Goal: Task Accomplishment & Management: Manage account settings

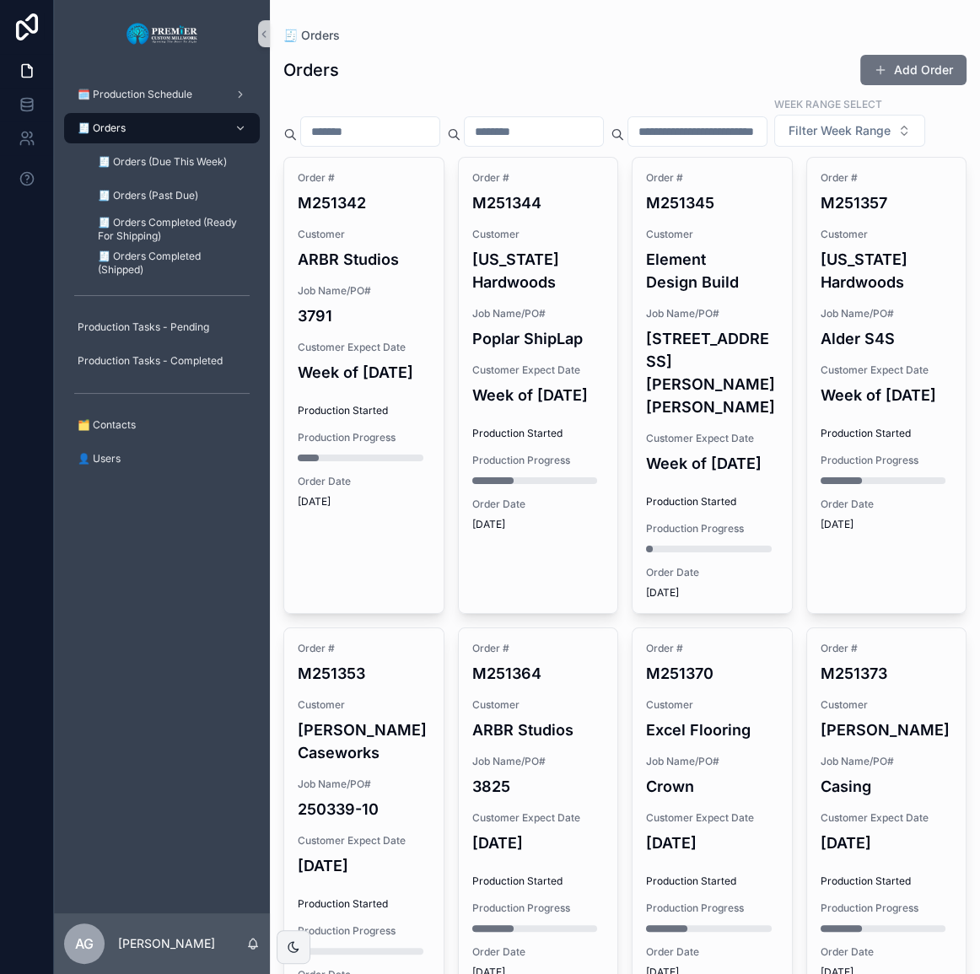
click at [873, 69] on span "scrollable content" at bounding box center [879, 69] width 13 height 13
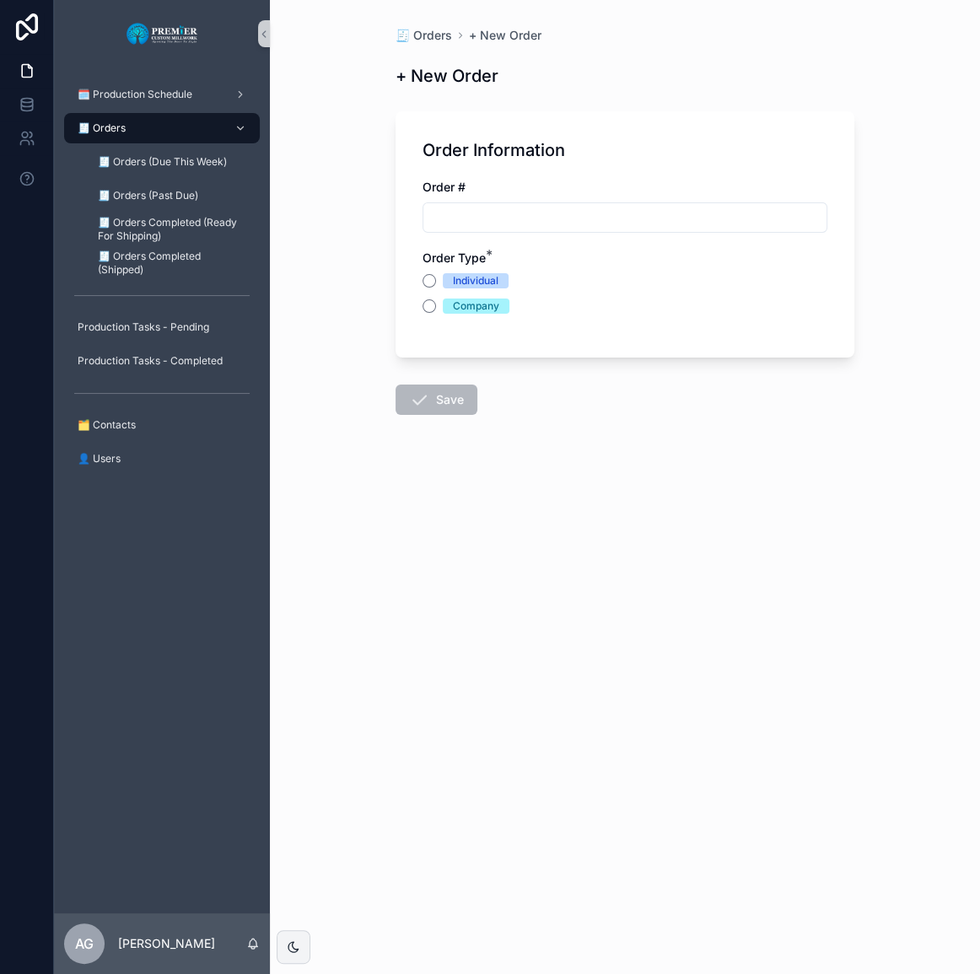
click at [636, 233] on div "Order # Order Type * Individual Company" at bounding box center [624, 255] width 405 height 152
click at [647, 213] on input "scrollable content" at bounding box center [624, 218] width 403 height 24
type input "*******"
click at [429, 309] on button "Company" at bounding box center [428, 305] width 13 height 13
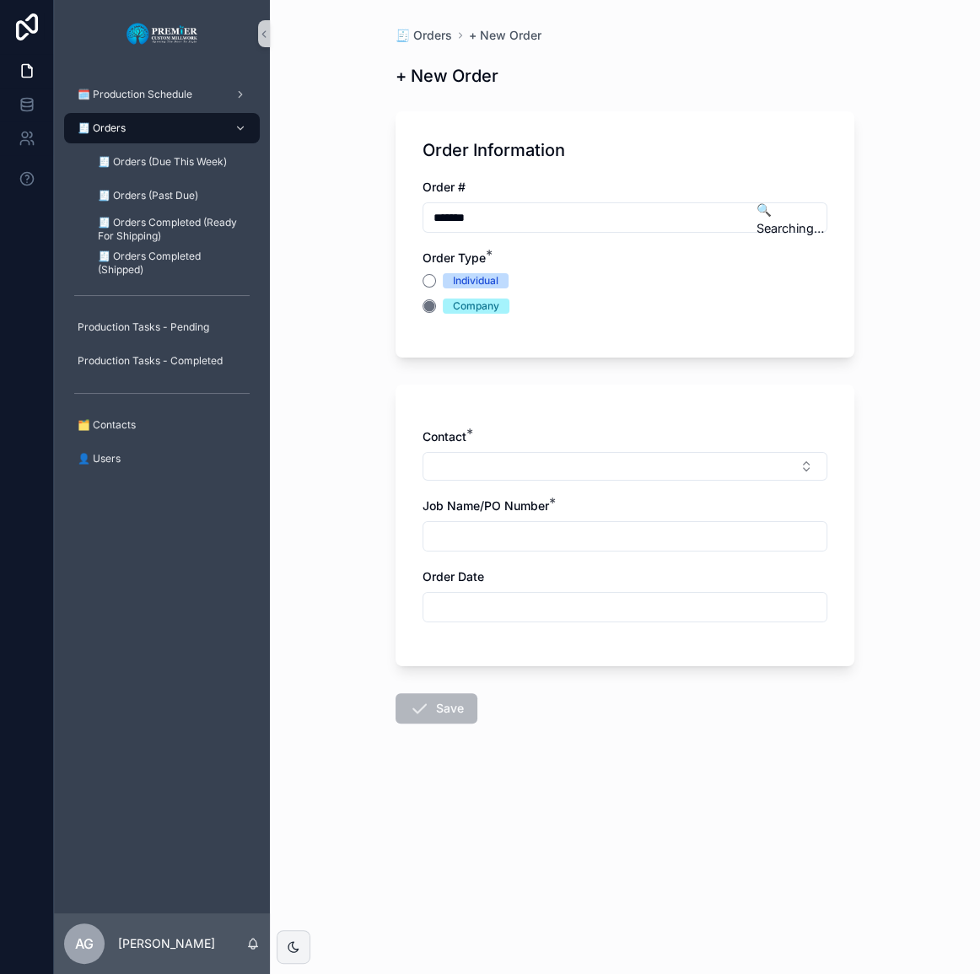
click at [530, 463] on button "Select Button" at bounding box center [624, 466] width 405 height 29
type input "*****"
click at [434, 275] on div "Individual" at bounding box center [624, 280] width 405 height 15
click at [432, 280] on button "Individual" at bounding box center [428, 280] width 13 height 13
click at [486, 466] on button "Select Button" at bounding box center [624, 466] width 405 height 29
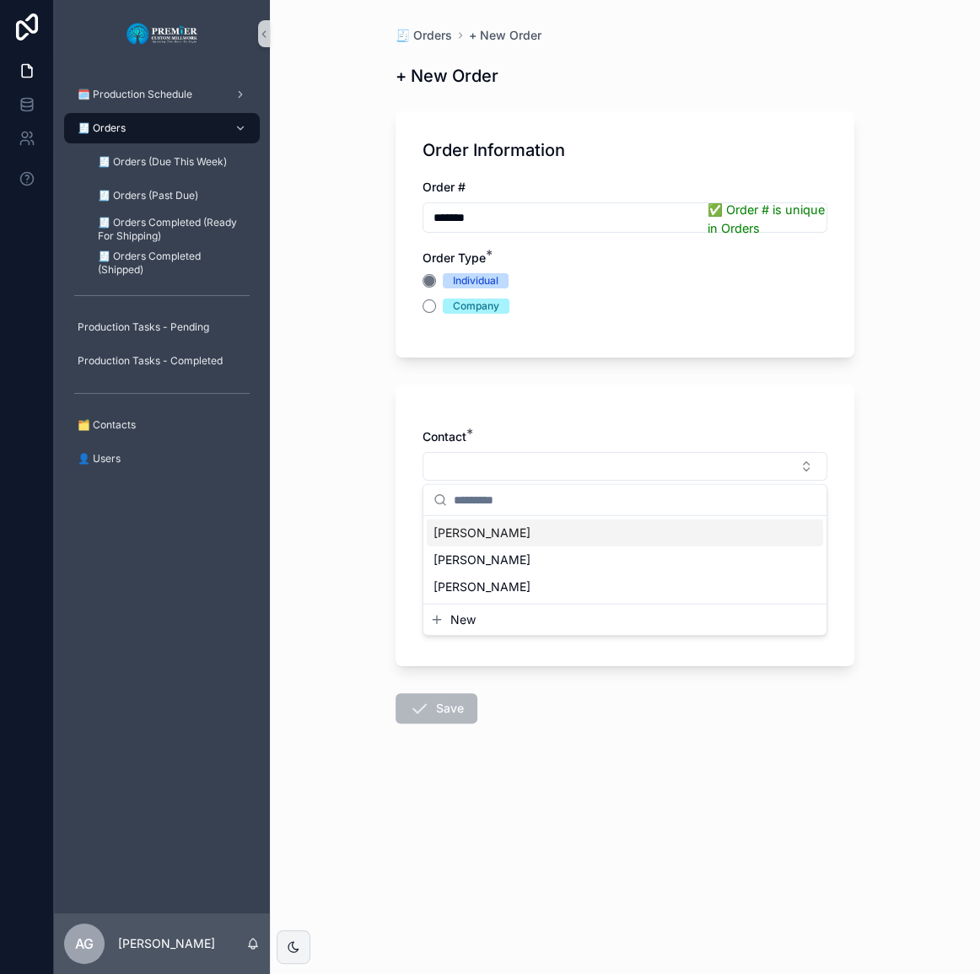
click at [498, 529] on div "[PERSON_NAME]" at bounding box center [625, 532] width 396 height 27
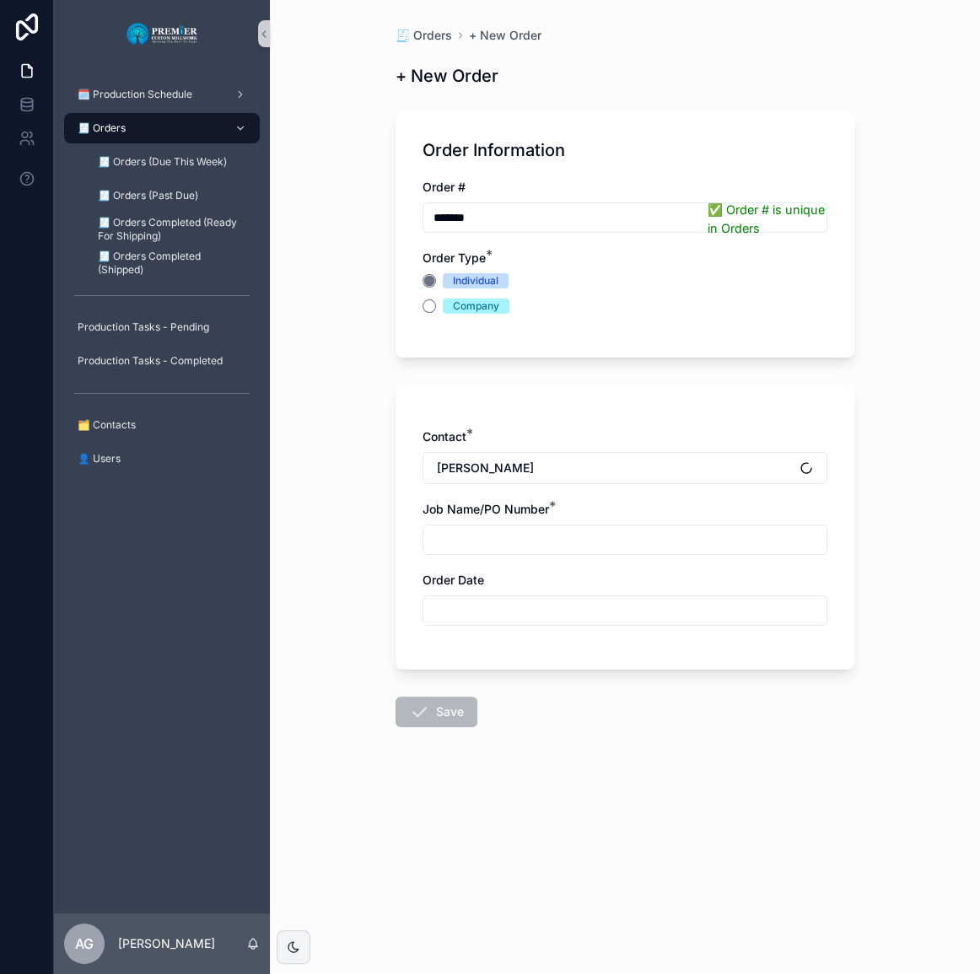
click at [498, 529] on input "scrollable content" at bounding box center [624, 540] width 403 height 24
type input "*"
type input "*********"
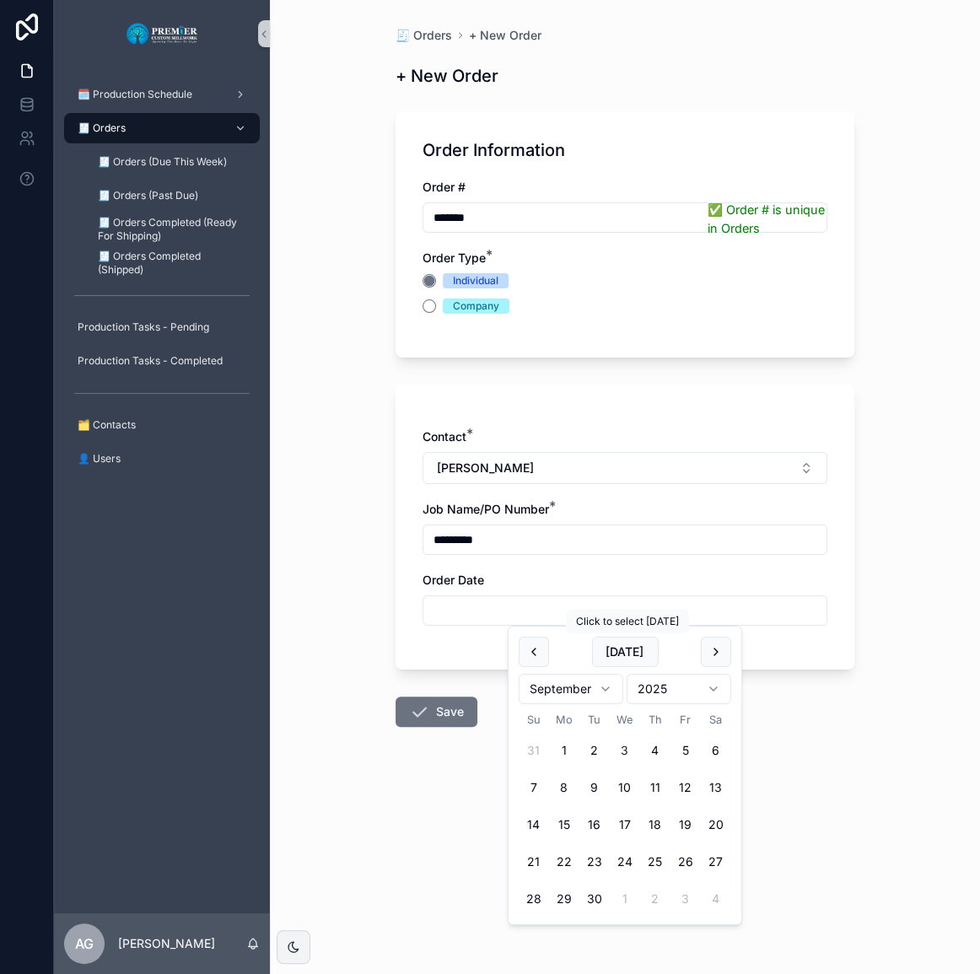
click at [609, 637] on button "[DATE]" at bounding box center [624, 651] width 67 height 30
type input "********"
click at [431, 714] on button "Save" at bounding box center [436, 711] width 82 height 30
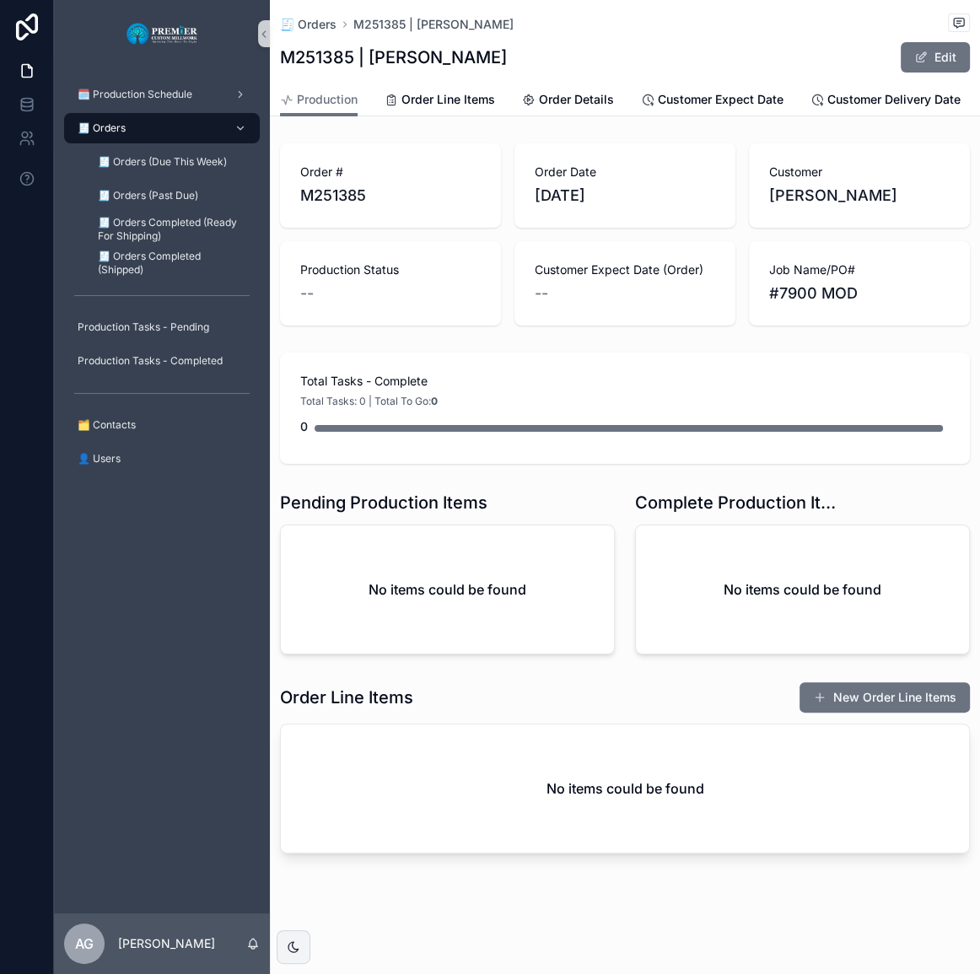
click at [885, 690] on button "New Order Line Items" at bounding box center [884, 697] width 170 height 30
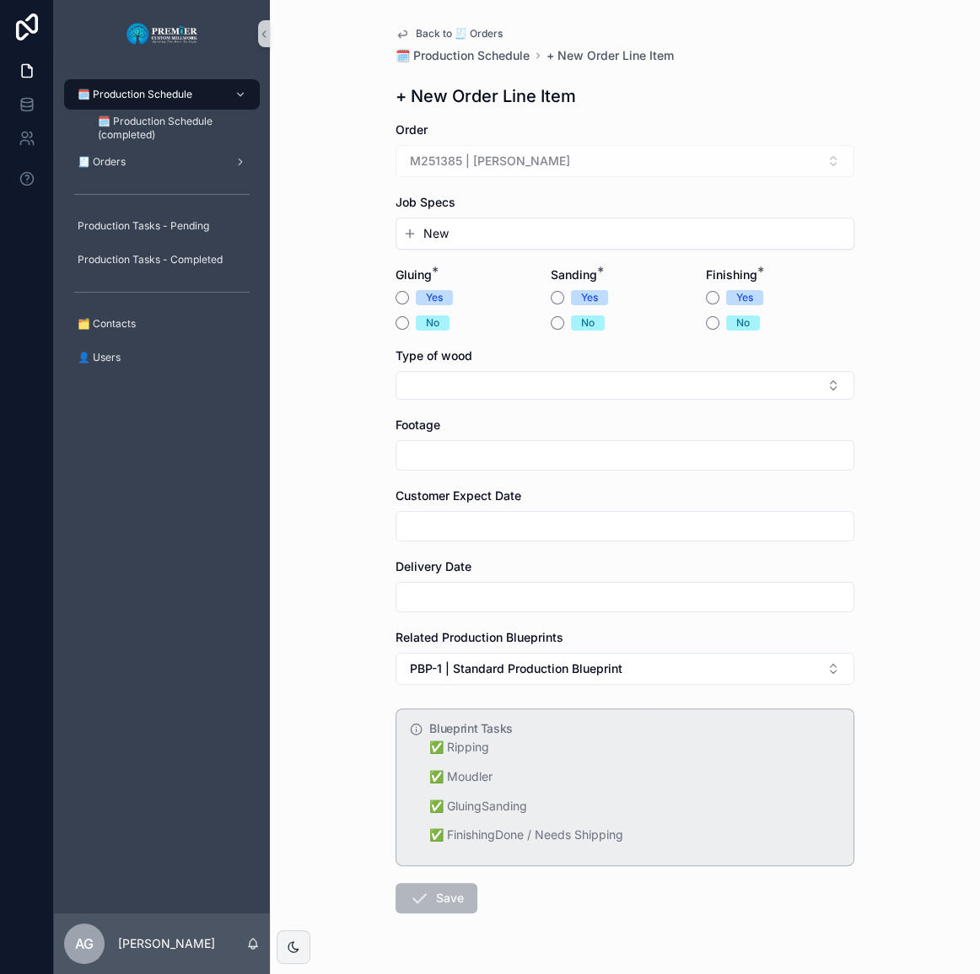
click at [507, 229] on button "New" at bounding box center [624, 233] width 443 height 17
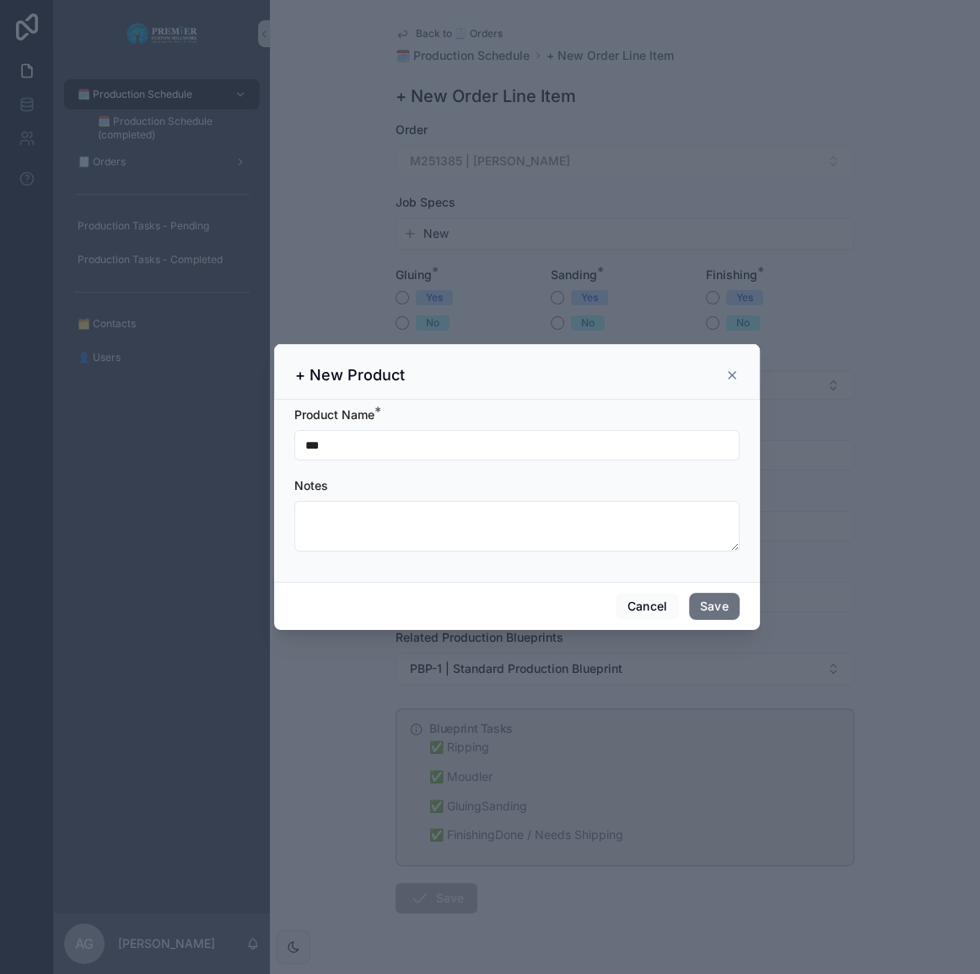
click at [426, 447] on input "***" at bounding box center [516, 445] width 443 height 24
click at [238, 437] on div "+ New Product Product Name * *** Notes Cancel Save" at bounding box center [517, 487] width 926 height 974
type input "*********"
click at [717, 601] on button "Save" at bounding box center [714, 606] width 51 height 27
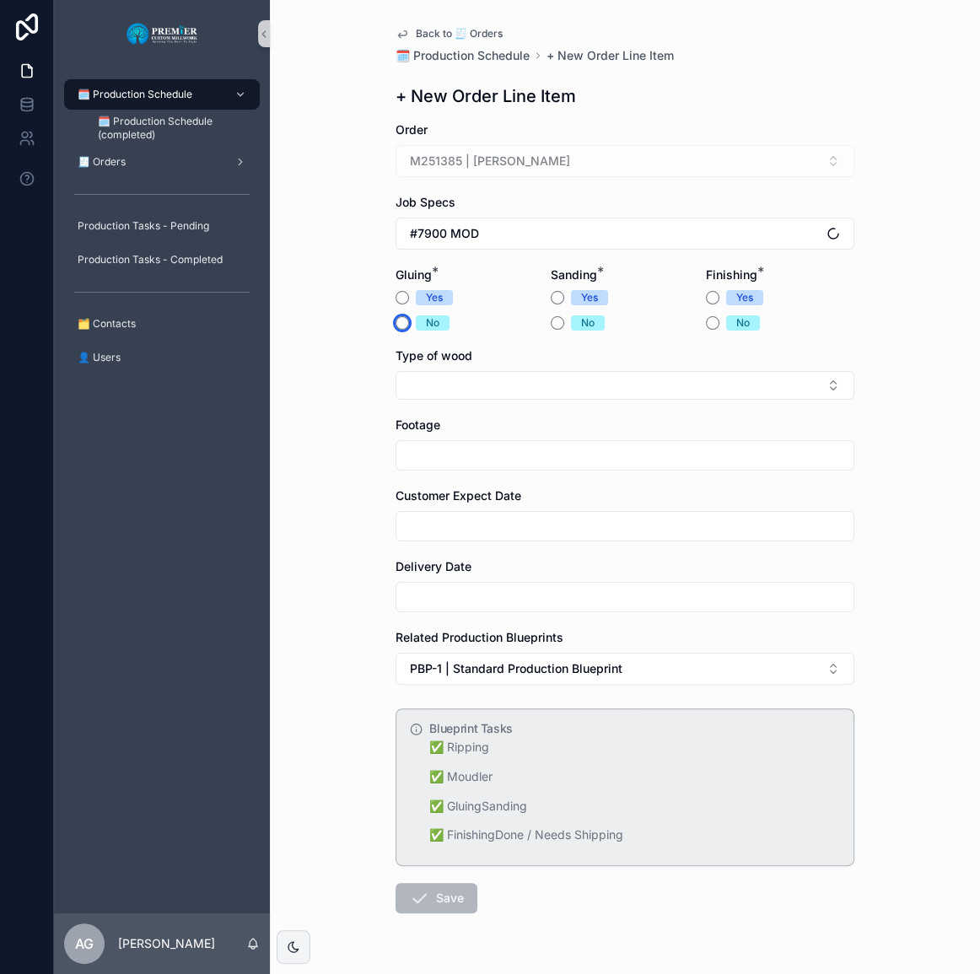
click at [395, 319] on button "No" at bounding box center [401, 322] width 13 height 13
click at [550, 321] on button "No" at bounding box center [556, 322] width 13 height 13
click at [710, 320] on button "No" at bounding box center [712, 322] width 13 height 13
click at [574, 386] on button "Select Button" at bounding box center [624, 385] width 459 height 29
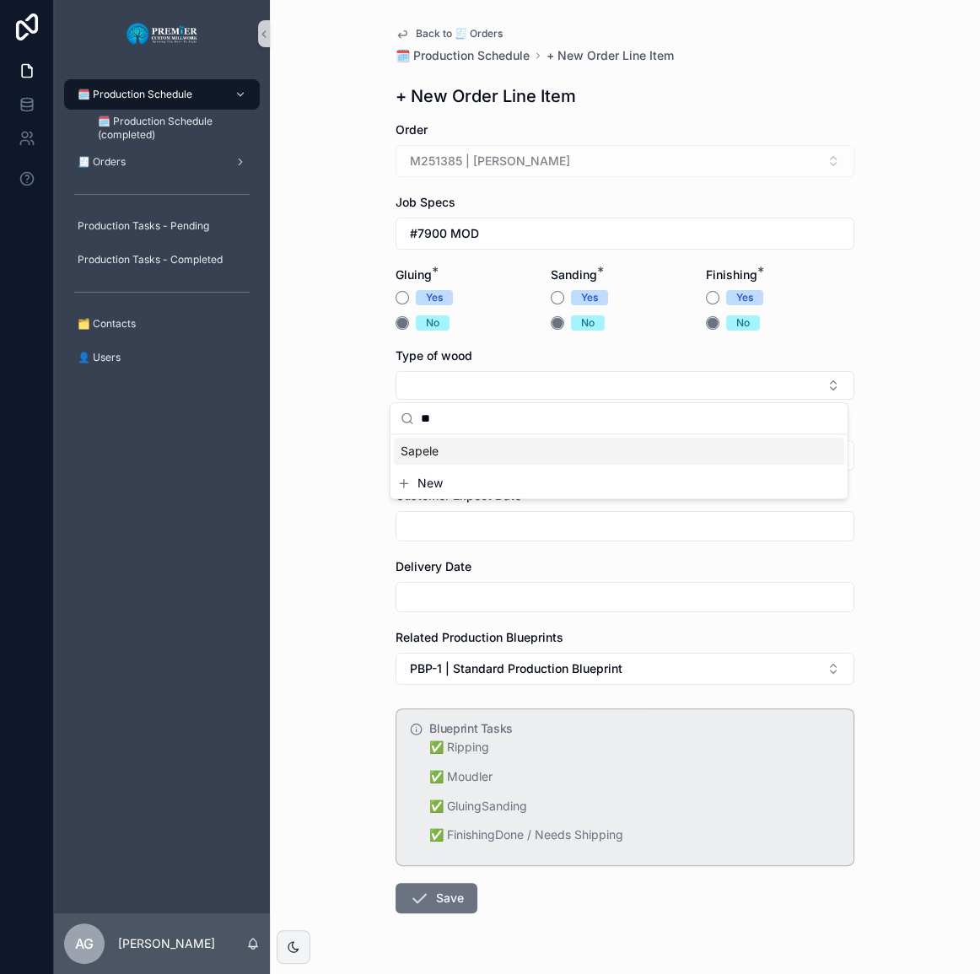
type input "**"
click at [446, 442] on button "New" at bounding box center [618, 449] width 443 height 17
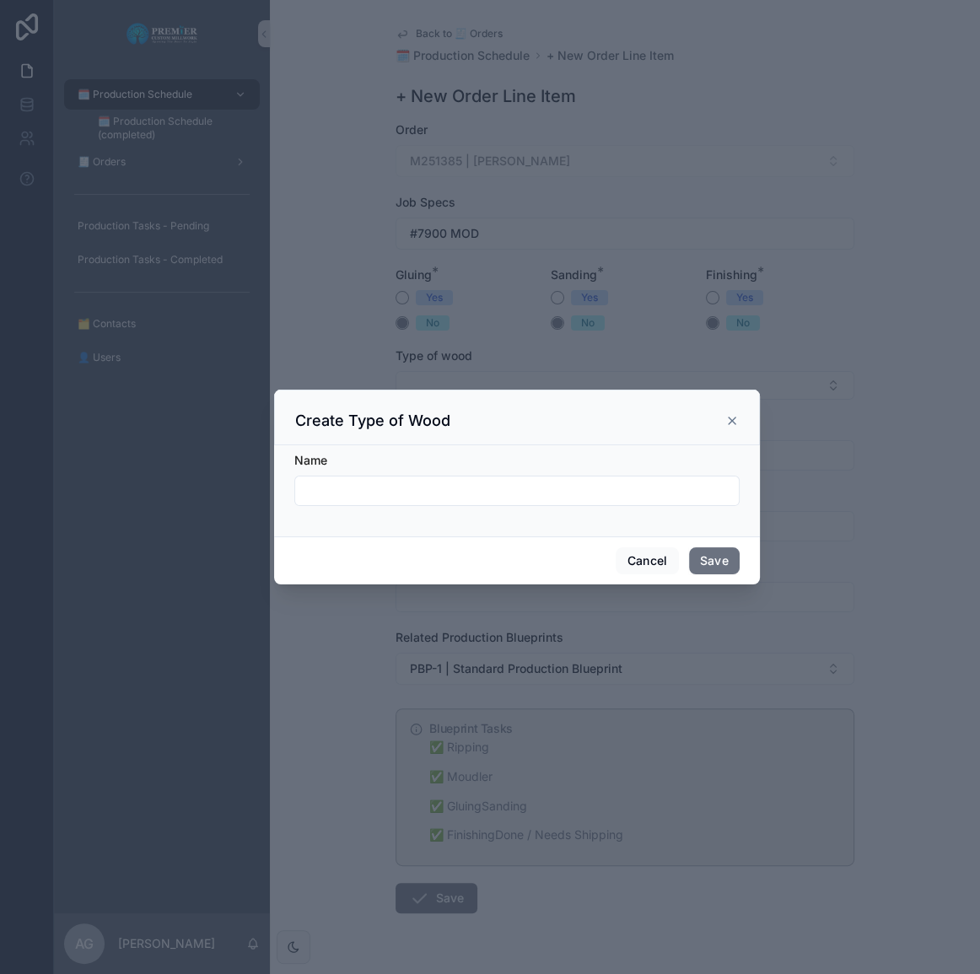
drag, startPoint x: 717, startPoint y: 405, endPoint x: 733, endPoint y: 427, distance: 27.1
click at [718, 405] on div "Create Type of Wood" at bounding box center [517, 417] width 486 height 56
click at [733, 427] on icon "scrollable content" at bounding box center [731, 420] width 13 height 13
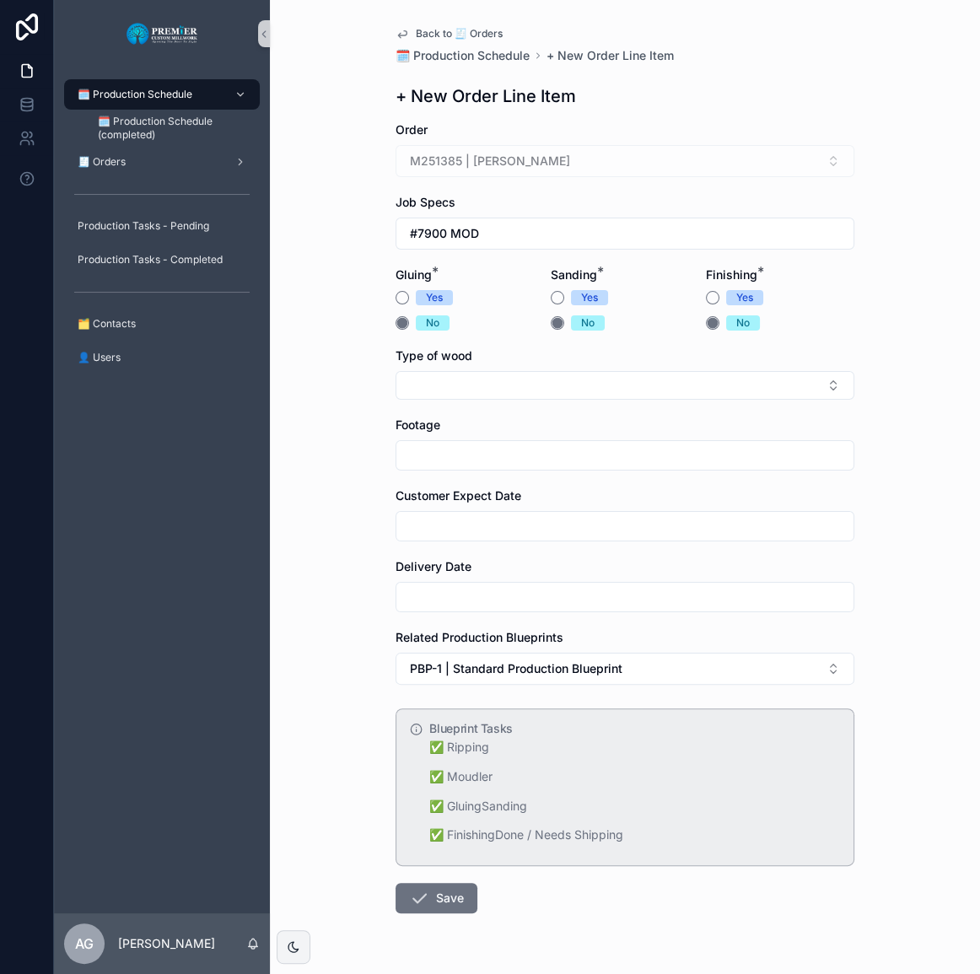
click at [460, 395] on button "Select Button" at bounding box center [624, 385] width 459 height 29
type input "**"
click at [441, 448] on div "Sapele" at bounding box center [619, 450] width 450 height 27
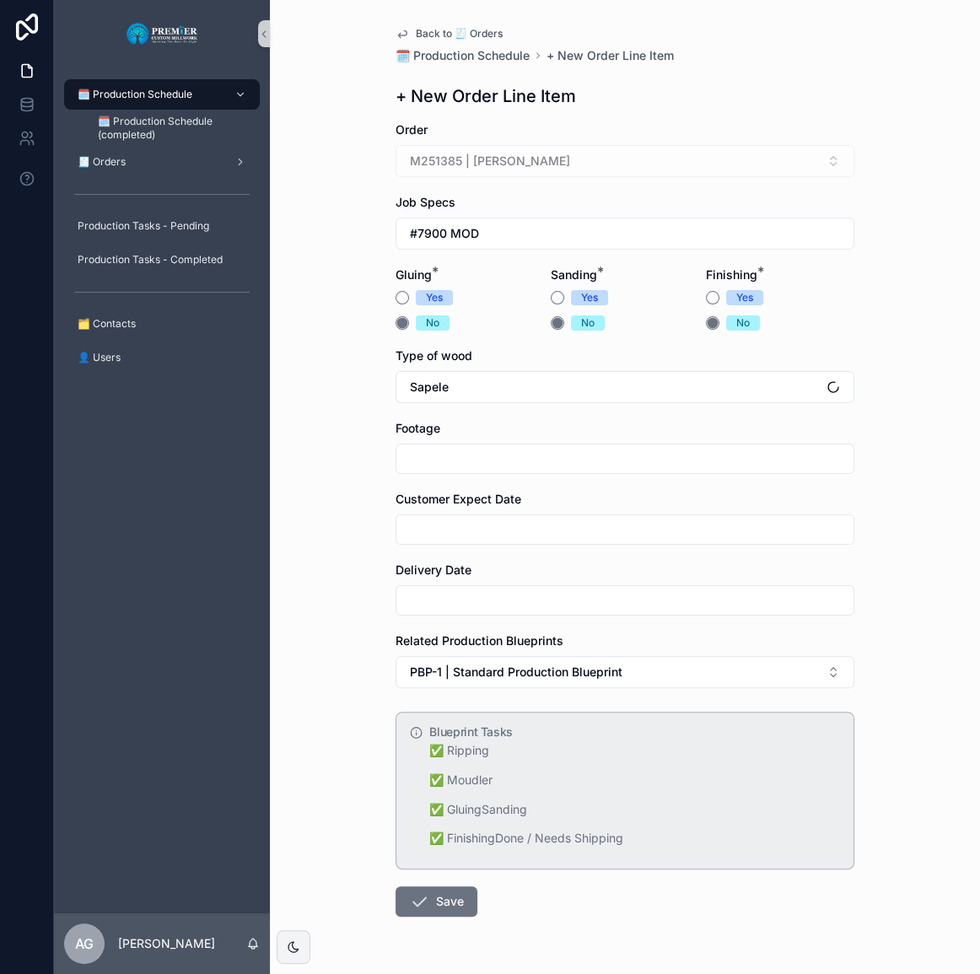
click at [442, 448] on input "scrollable content" at bounding box center [624, 459] width 457 height 24
type input "***"
click at [450, 519] on input "scrollable content" at bounding box center [624, 530] width 457 height 24
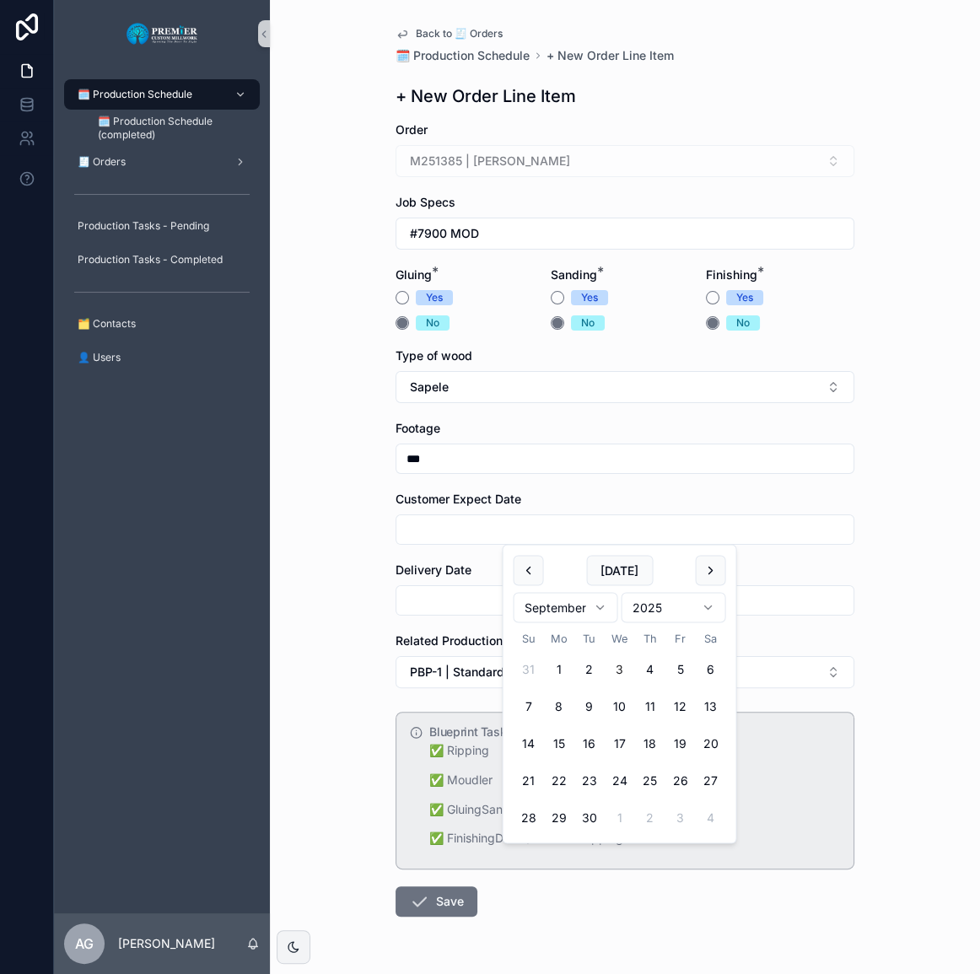
click at [680, 781] on button "26" at bounding box center [679, 780] width 30 height 30
type input "*********"
click at [428, 597] on input "scrollable content" at bounding box center [624, 600] width 457 height 24
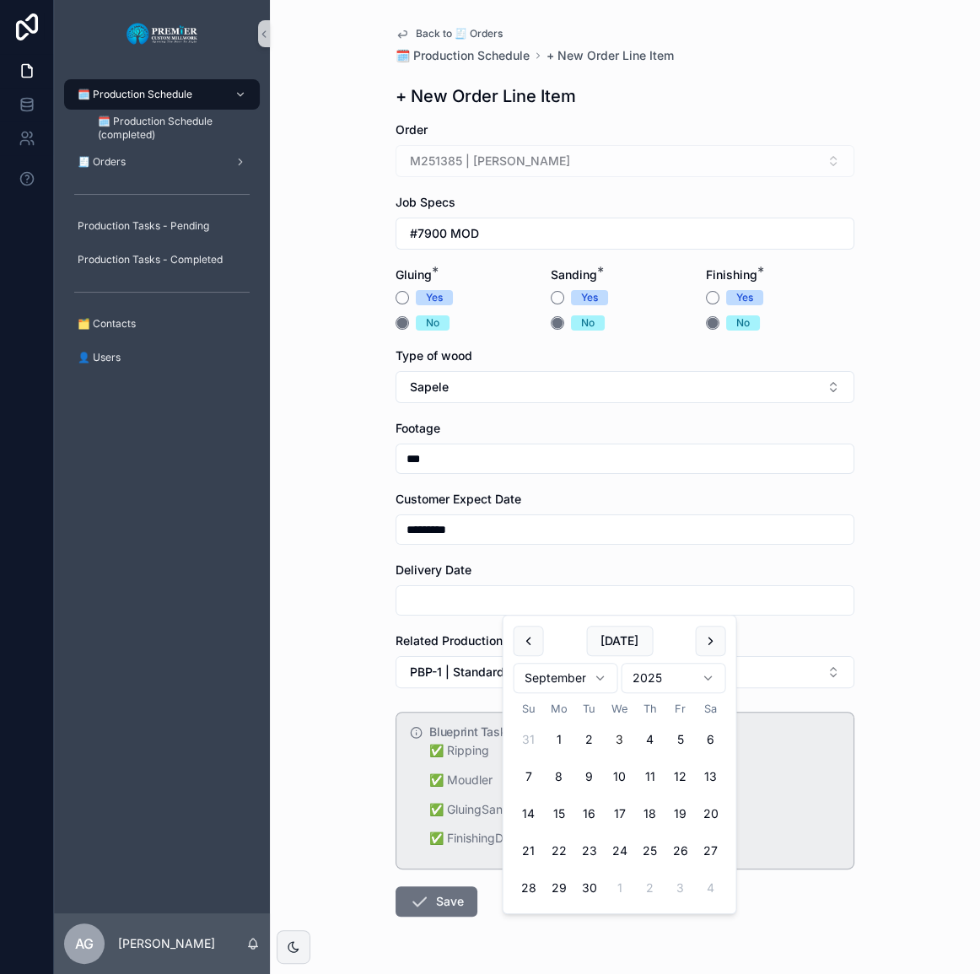
click at [678, 842] on button "26" at bounding box center [679, 850] width 30 height 30
type input "*********"
click at [335, 807] on div "Back to 🧾 Orders 🗓️ Production Schedule + New Order Line Item + New Order Line …" at bounding box center [625, 487] width 710 height 974
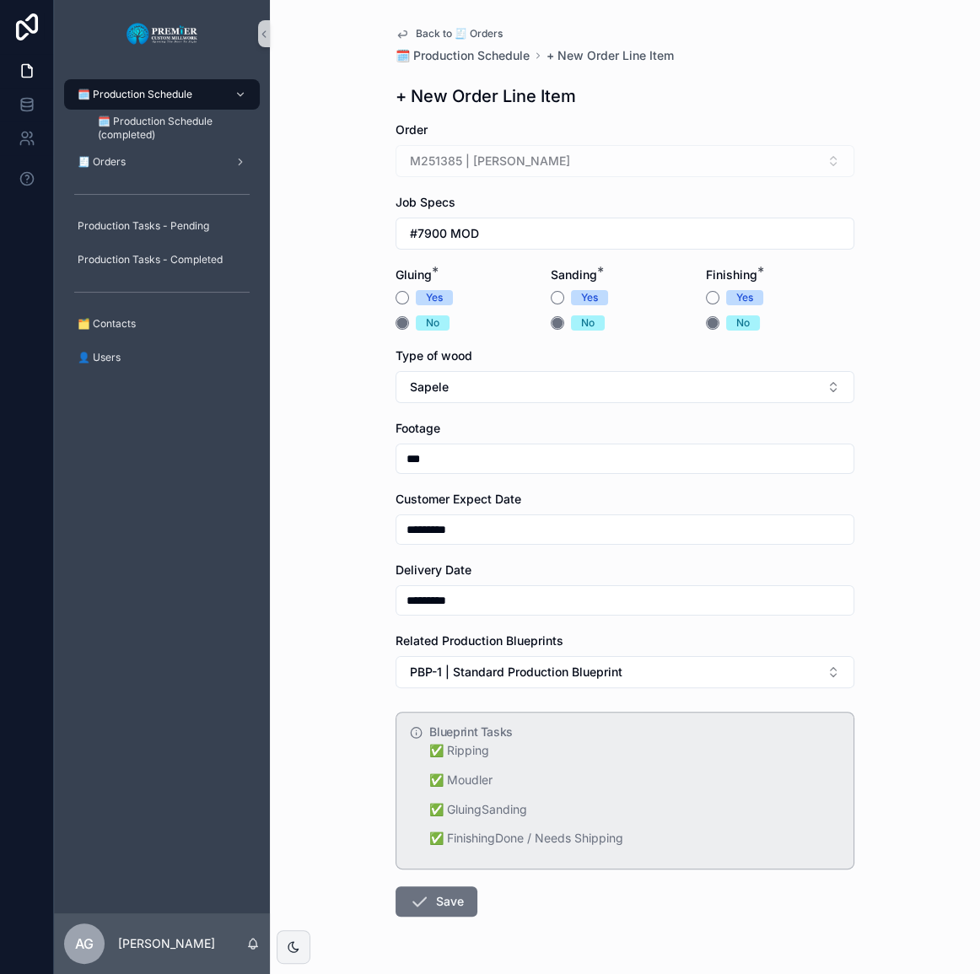
click at [426, 888] on button "Save" at bounding box center [436, 901] width 82 height 30
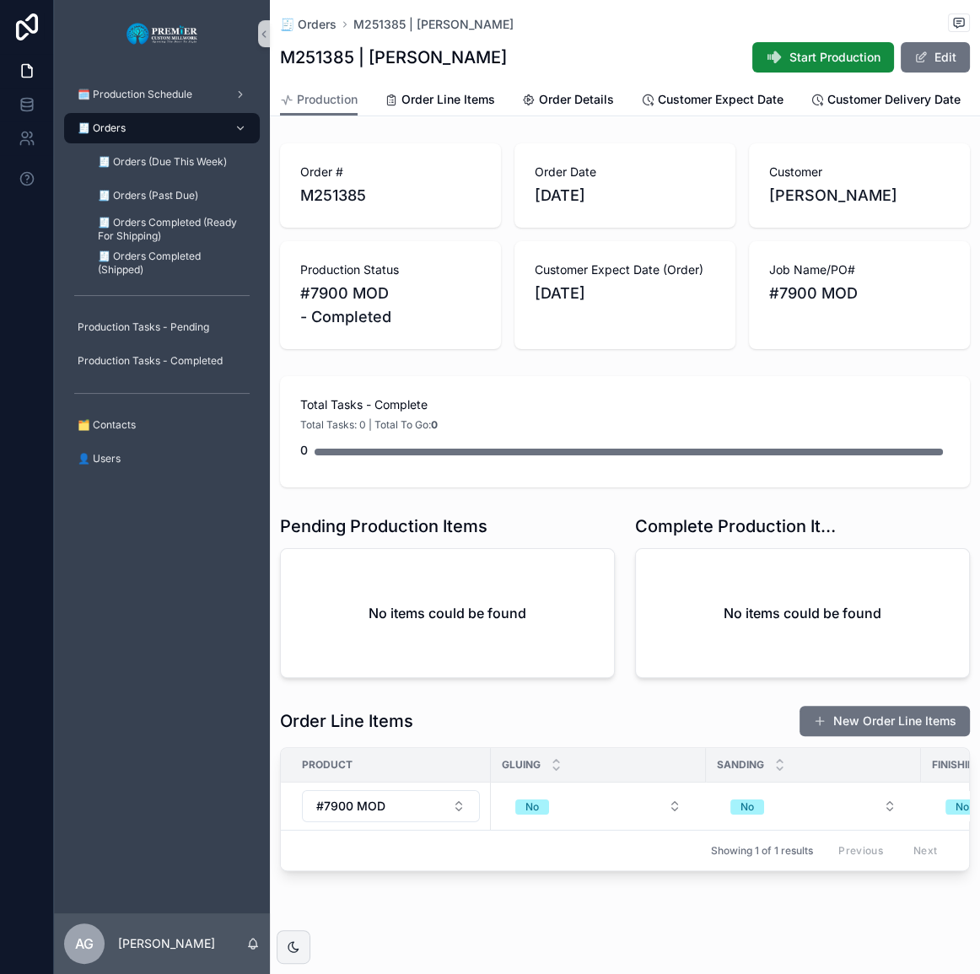
click at [831, 33] on div "🧾 Orders M251385 | [PERSON_NAME]" at bounding box center [625, 23] width 690 height 21
click at [824, 49] on span "Start Production" at bounding box center [834, 57] width 91 height 17
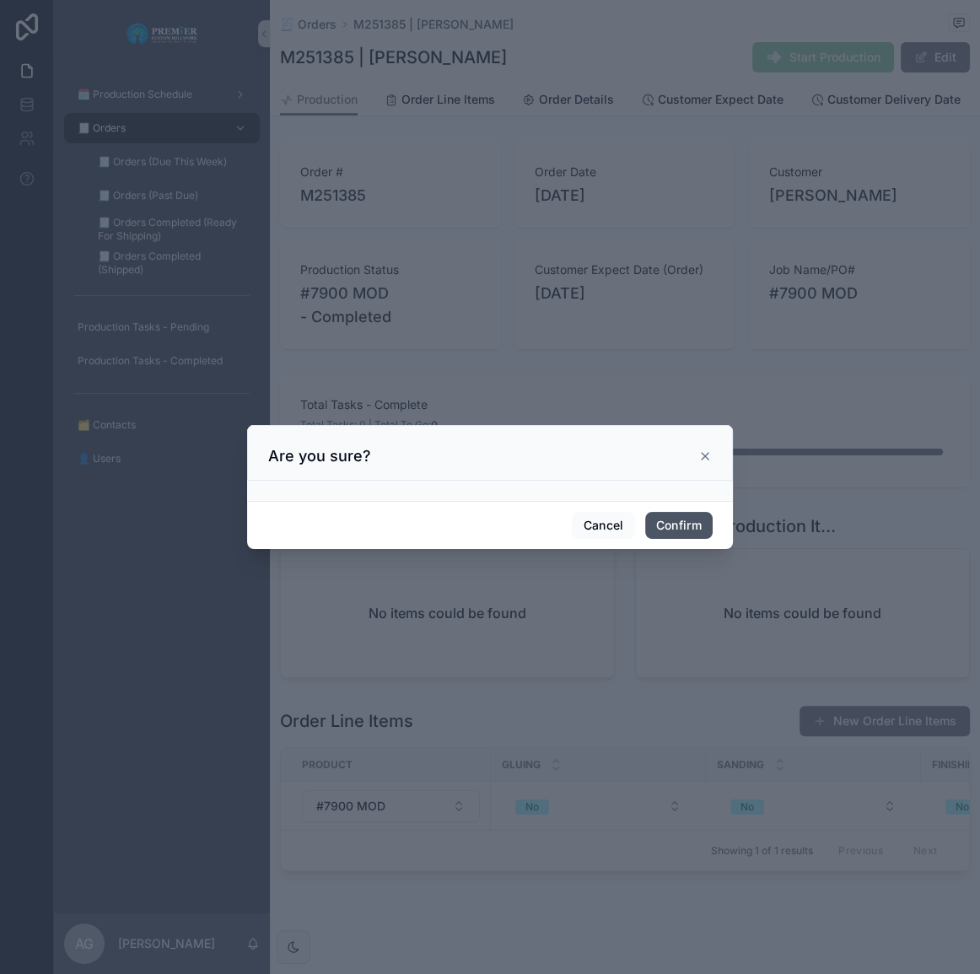
click at [694, 524] on button "Confirm" at bounding box center [678, 525] width 67 height 27
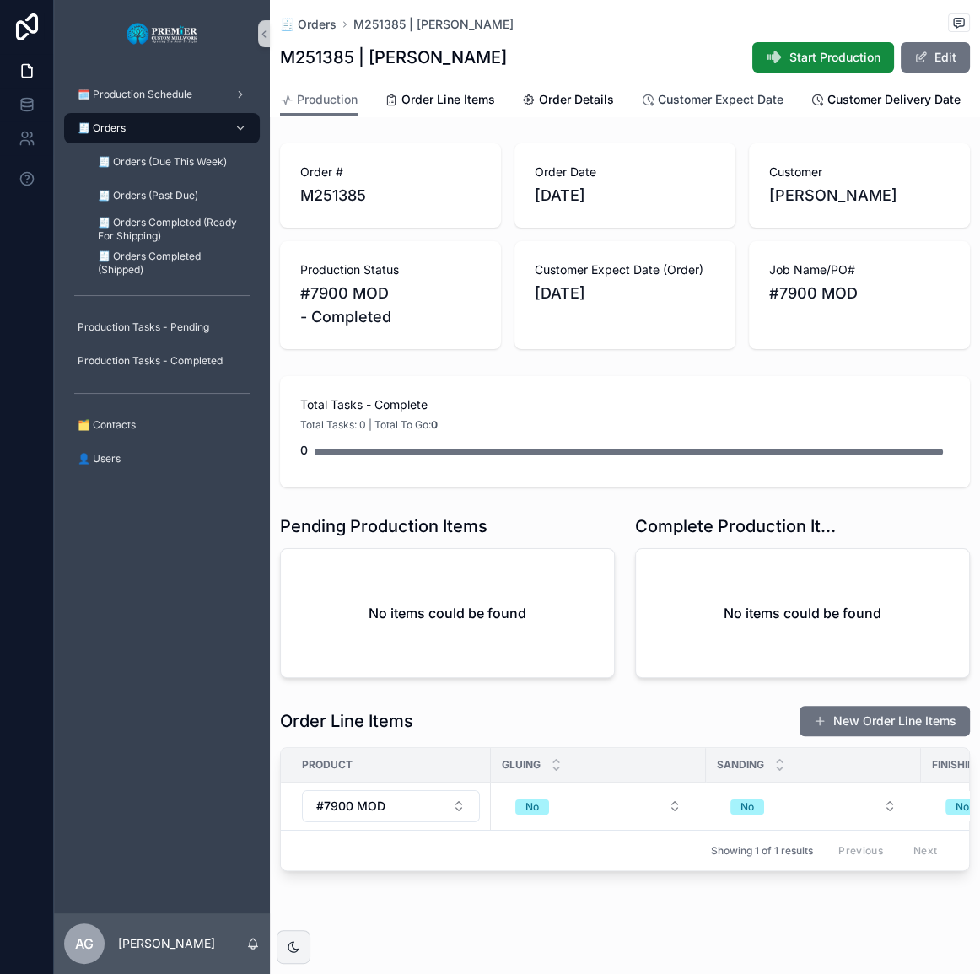
click at [702, 104] on span "Customer Expect Date" at bounding box center [721, 99] width 126 height 17
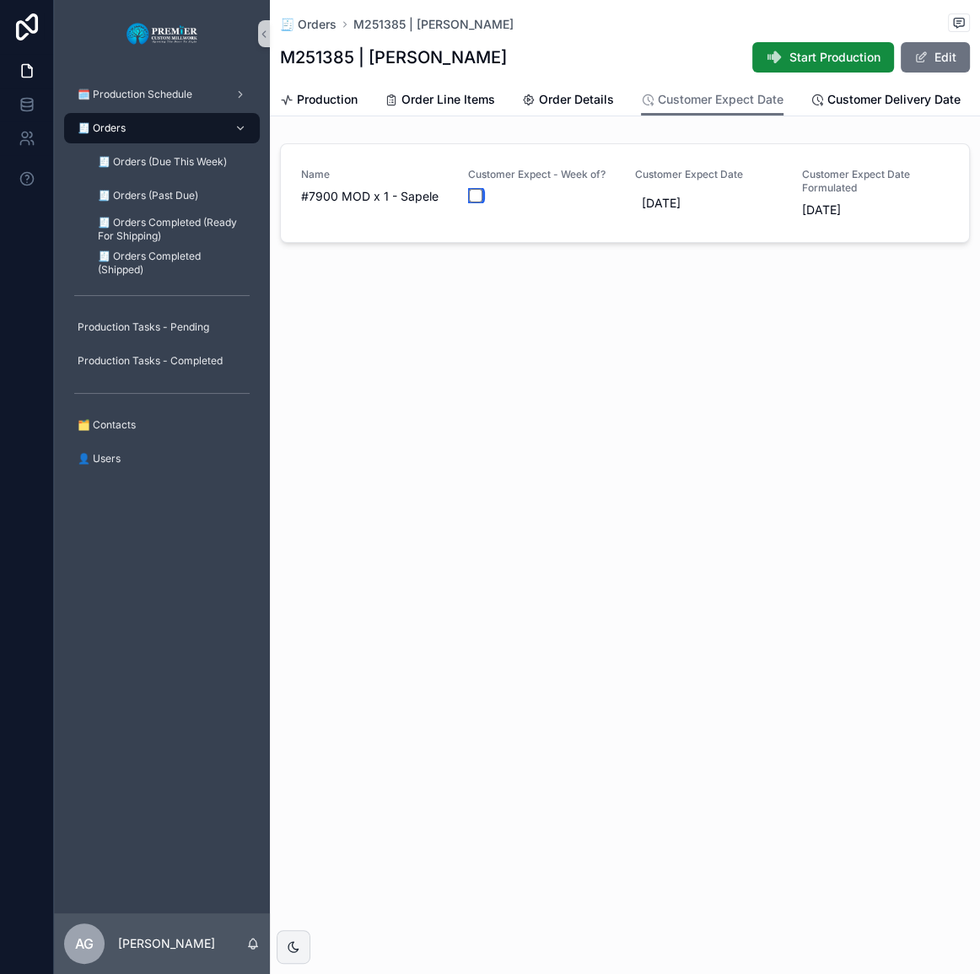
click at [471, 192] on button "scrollable content" at bounding box center [475, 195] width 13 height 13
click at [358, 100] on div "Production Order Line Items Order Details Customer Expect Date Customer Deliver…" at bounding box center [625, 99] width 690 height 32
click at [348, 100] on span "Production" at bounding box center [327, 99] width 61 height 17
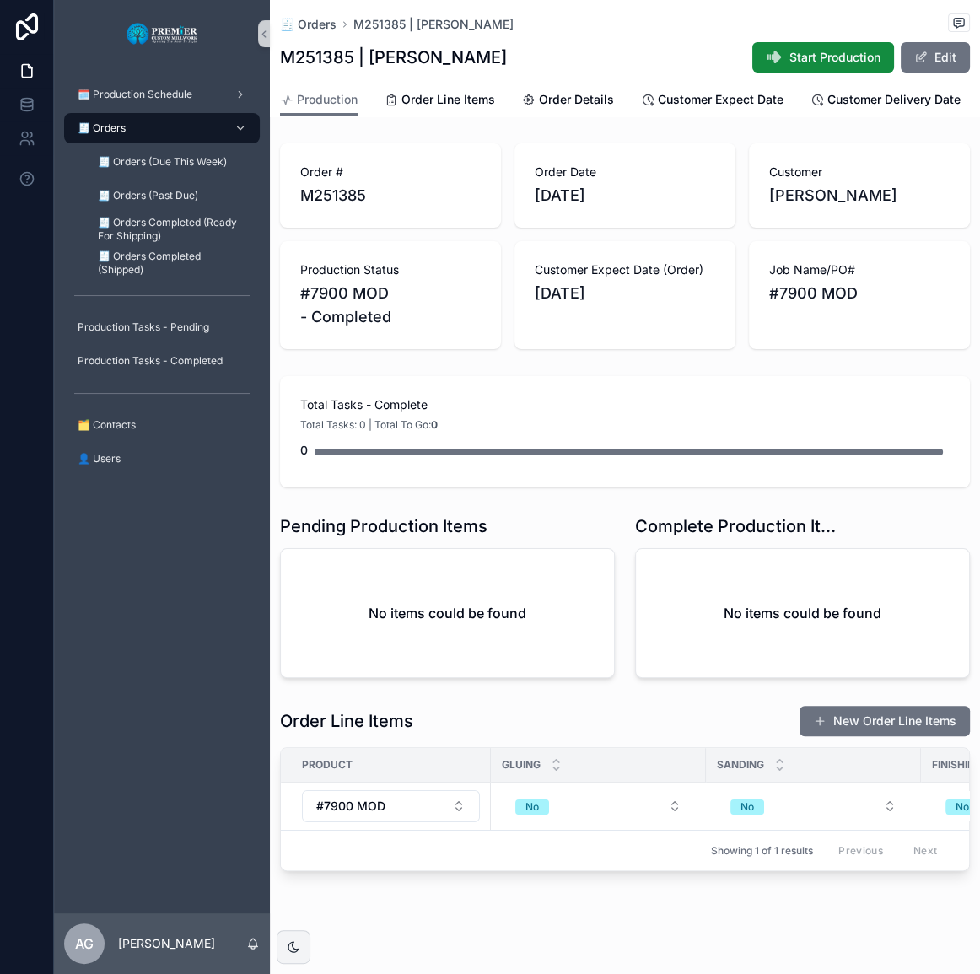
click at [789, 62] on span "Start Production" at bounding box center [834, 57] width 91 height 17
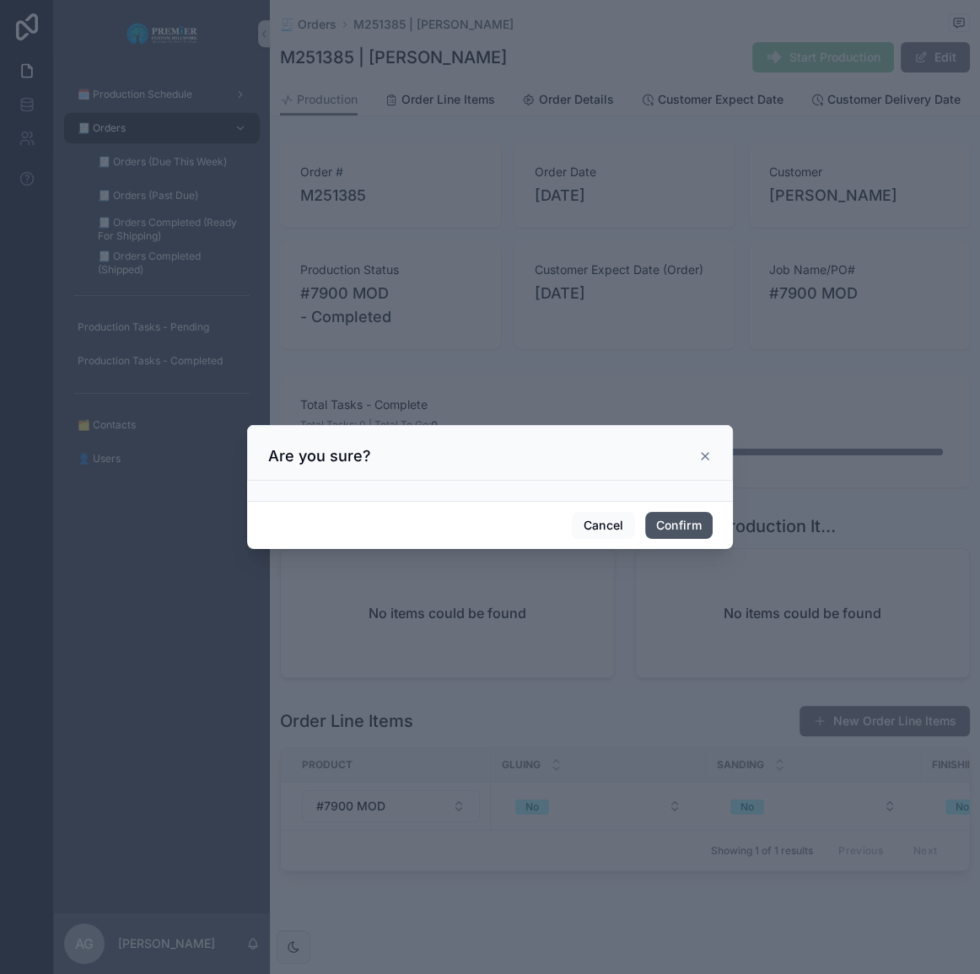
click at [679, 523] on button "Confirm" at bounding box center [678, 525] width 67 height 27
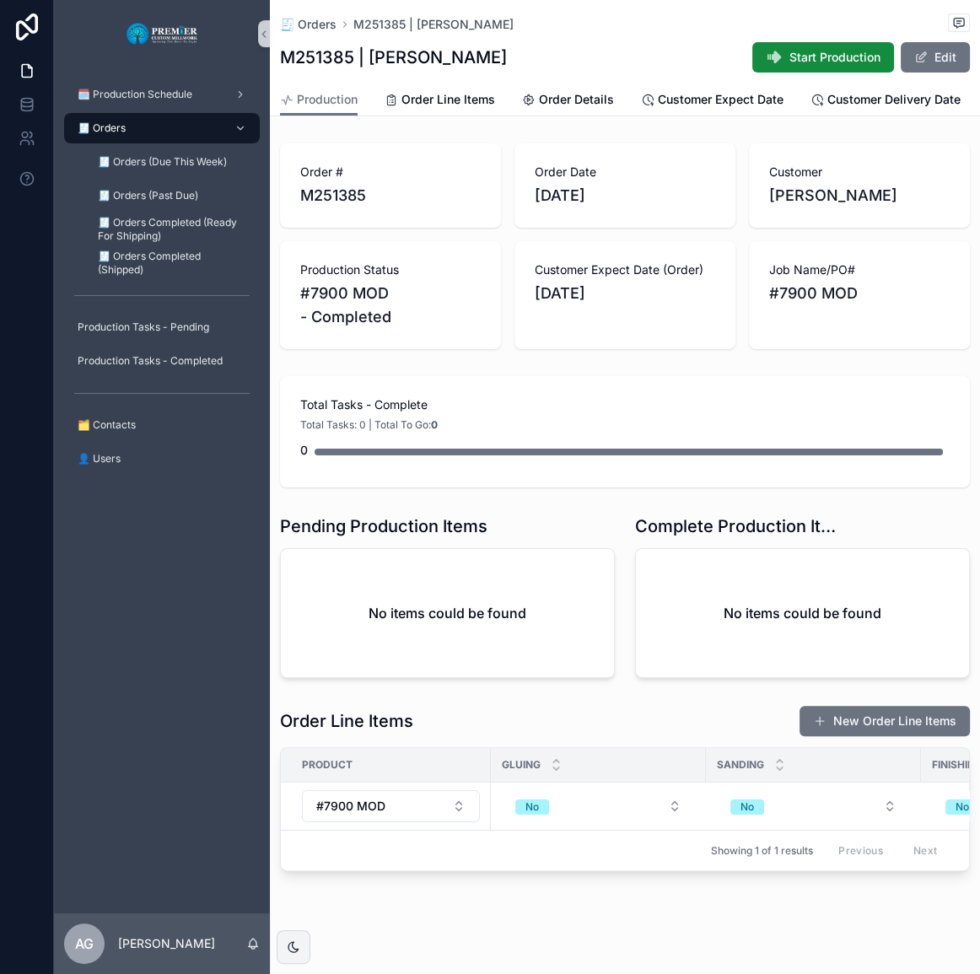
click at [201, 129] on div "🧾 Orders" at bounding box center [161, 128] width 175 height 27
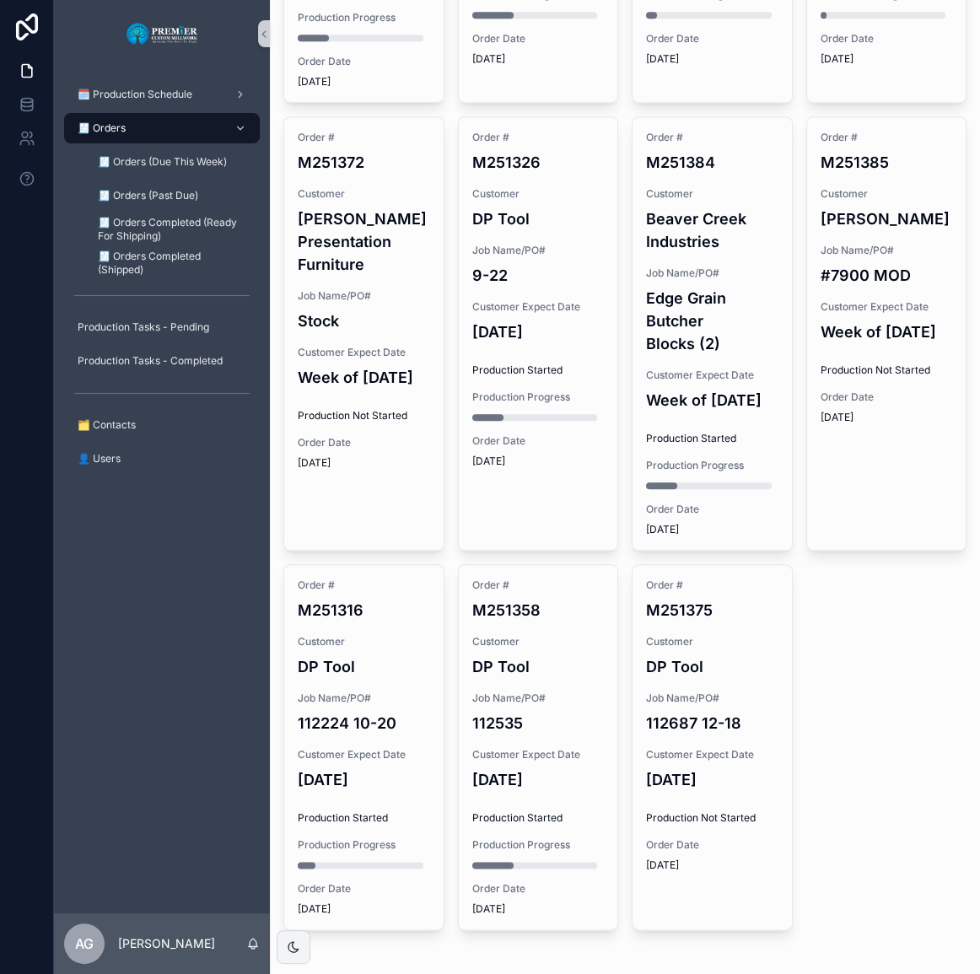
scroll to position [1338, 0]
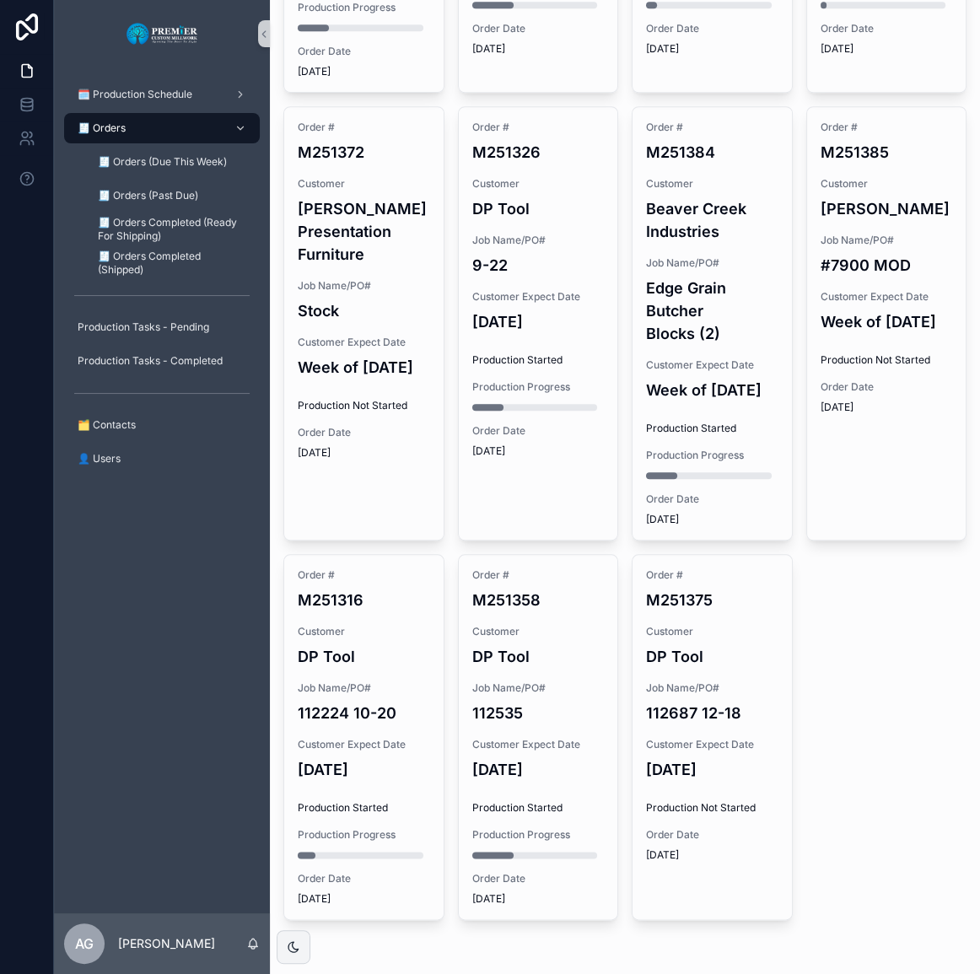
click at [885, 310] on h4 "Week of [DATE]" at bounding box center [886, 321] width 132 height 23
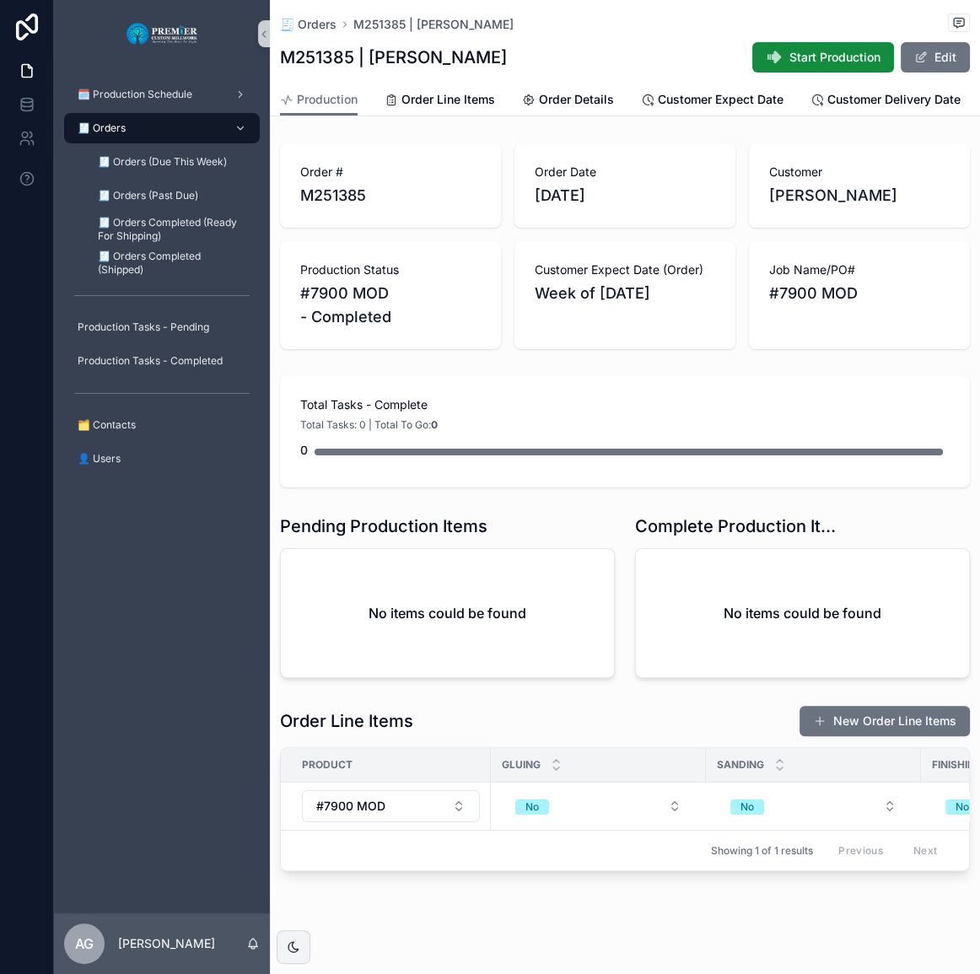
click at [790, 55] on span "Start Production" at bounding box center [834, 57] width 91 height 17
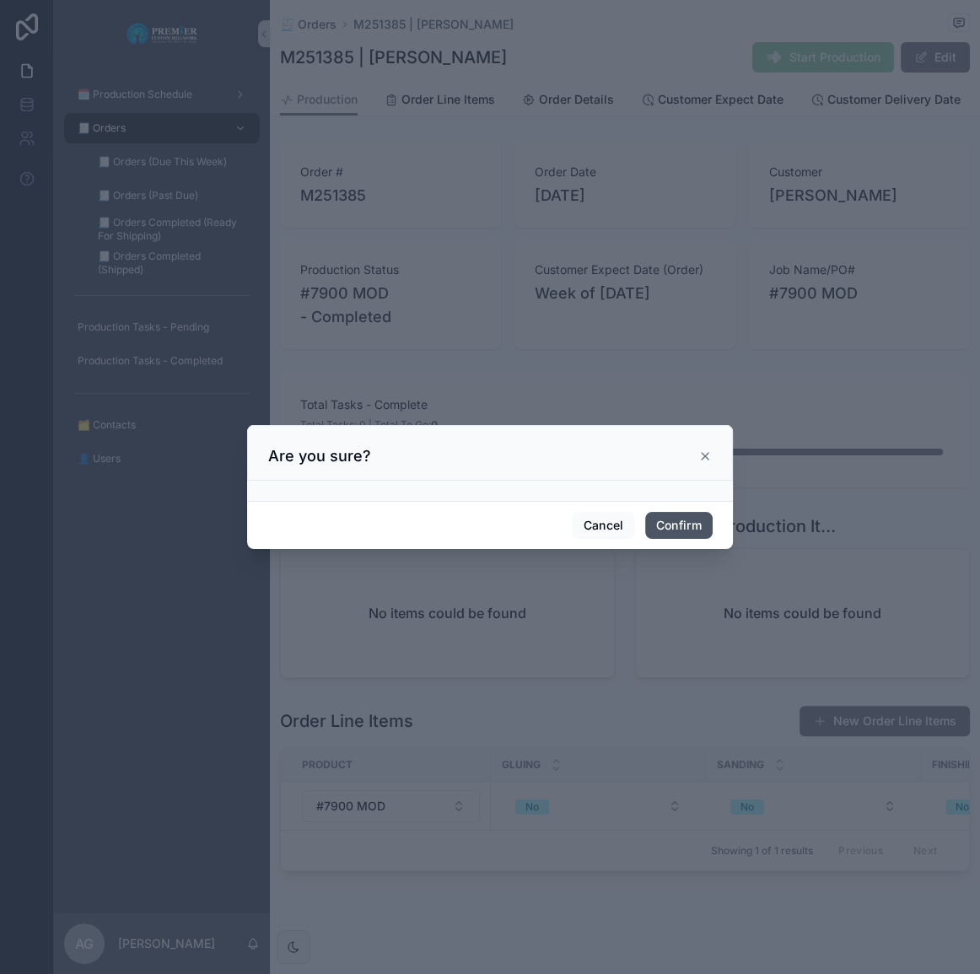
click at [690, 521] on button "Confirm" at bounding box center [678, 525] width 67 height 27
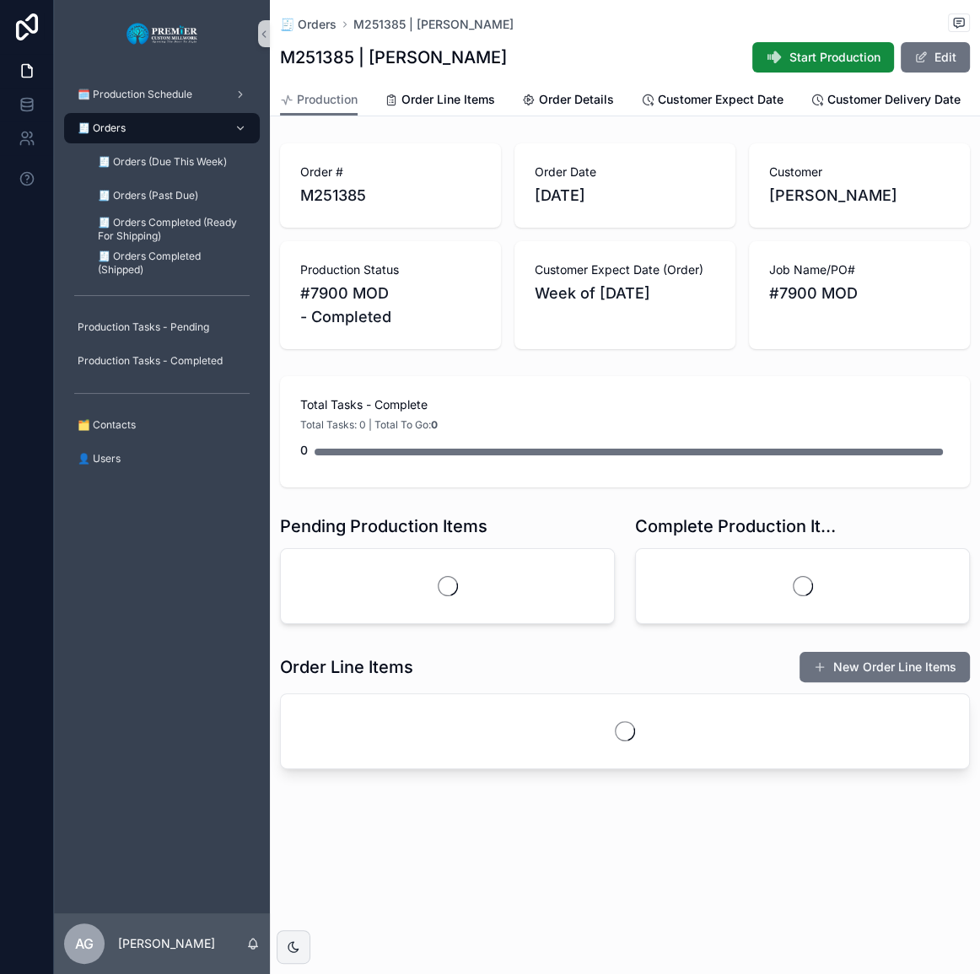
click at [813, 48] on button "Start Production" at bounding box center [823, 57] width 142 height 30
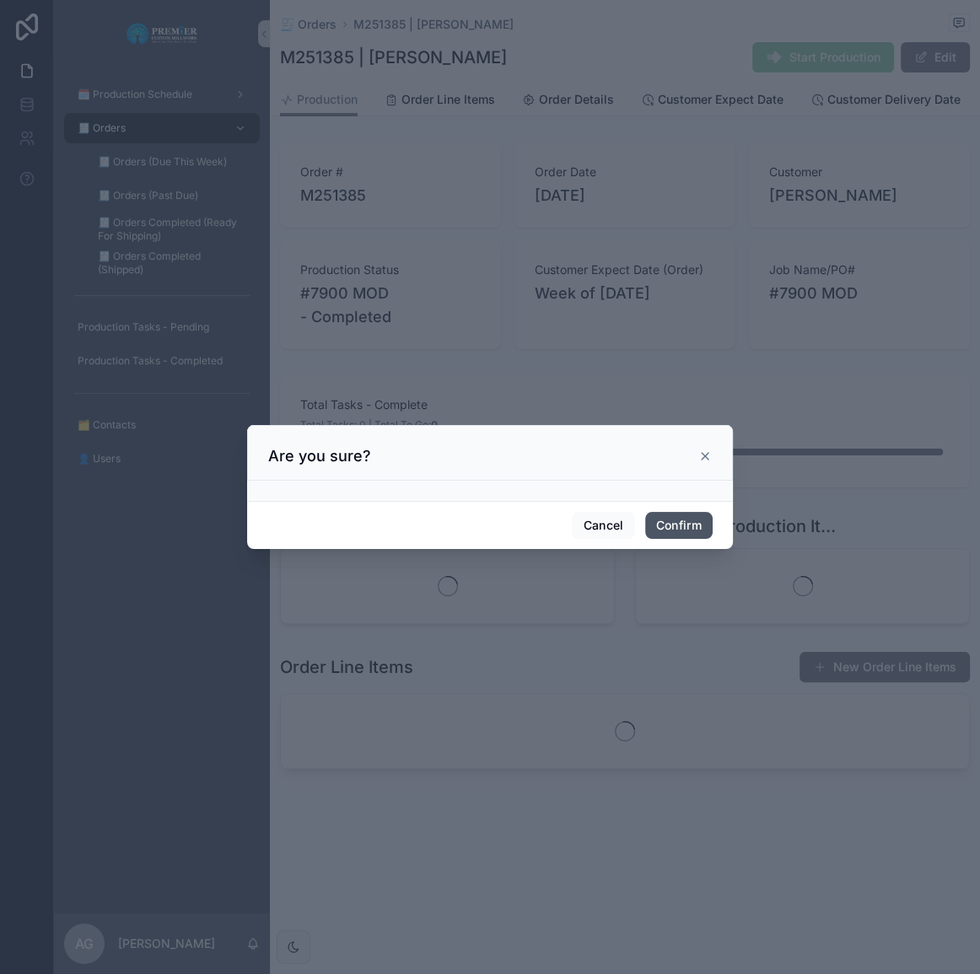
click at [696, 527] on button "Confirm" at bounding box center [678, 525] width 67 height 27
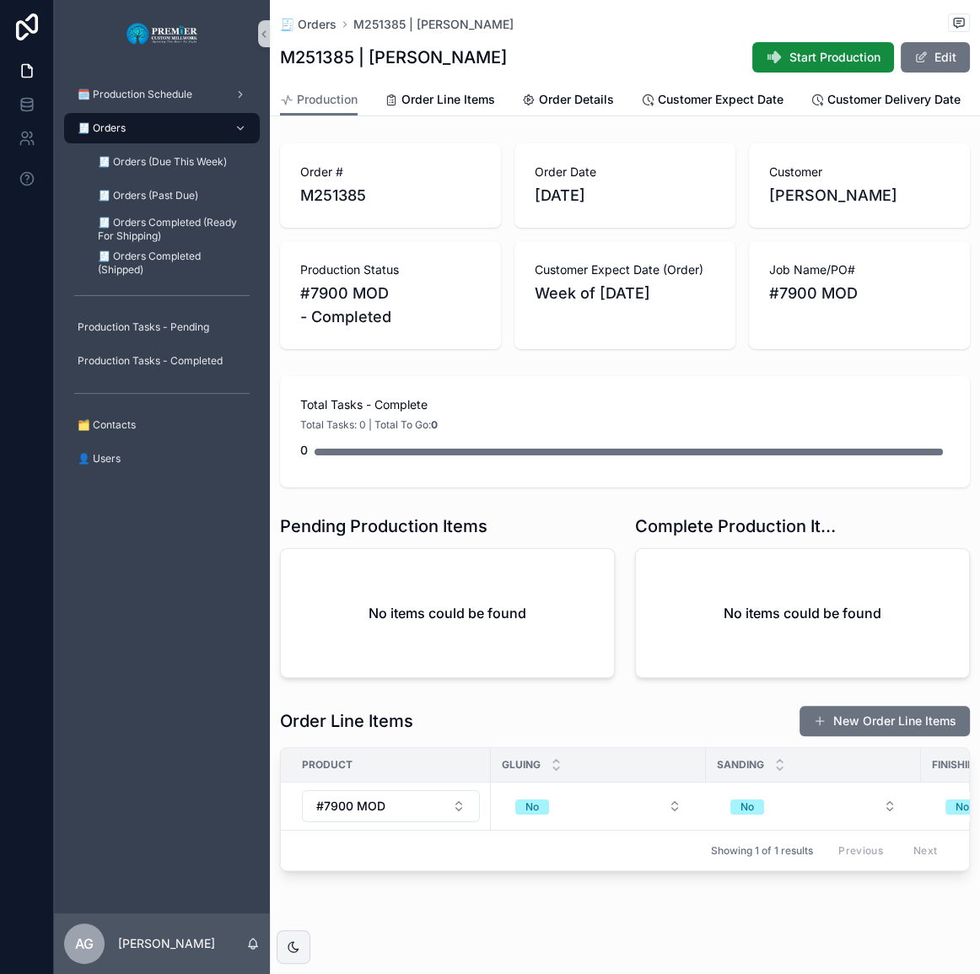
click at [184, 126] on div "🧾 Orders" at bounding box center [161, 128] width 175 height 27
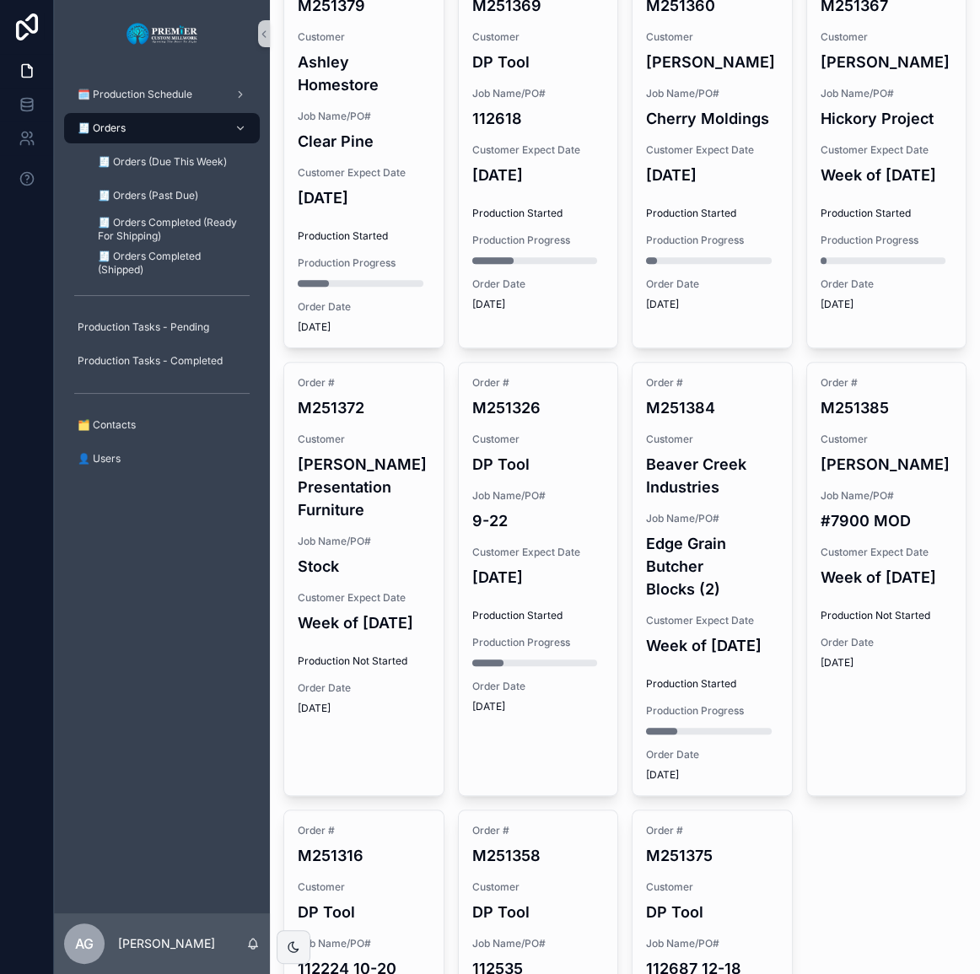
scroll to position [1072, 0]
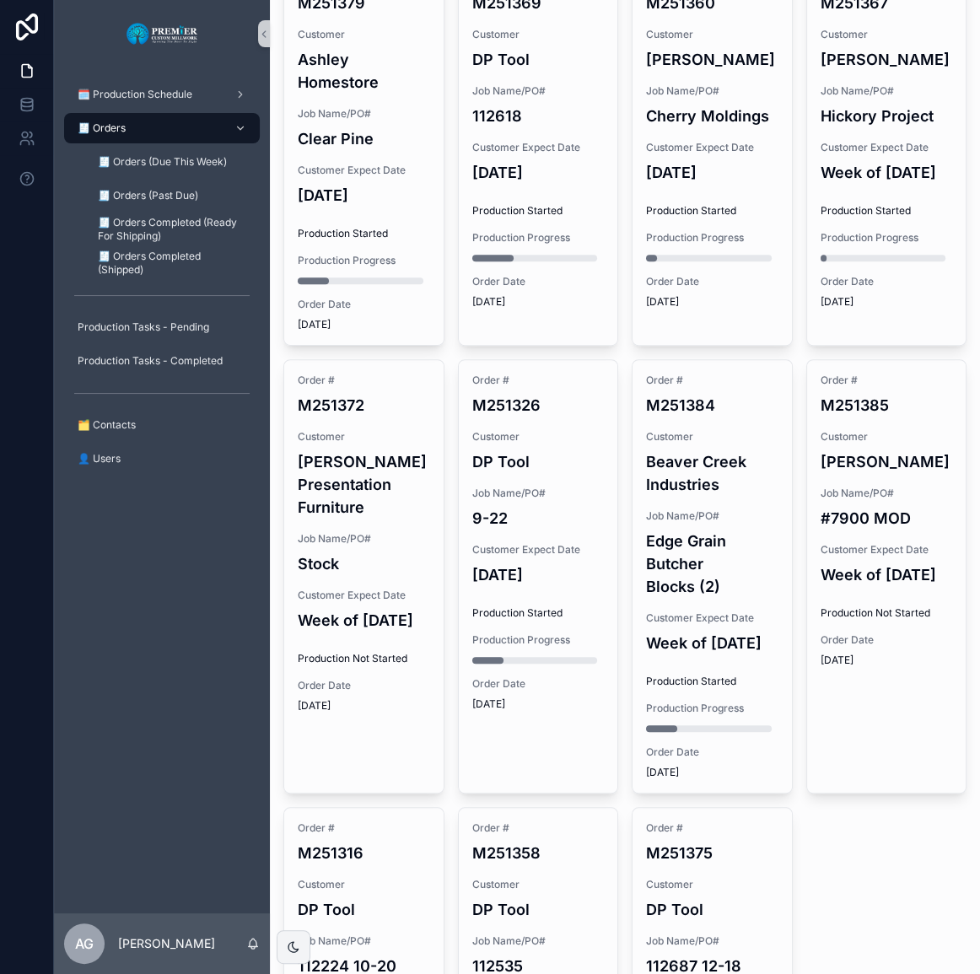
click at [849, 571] on h4 "Week of [DATE]" at bounding box center [886, 574] width 132 height 23
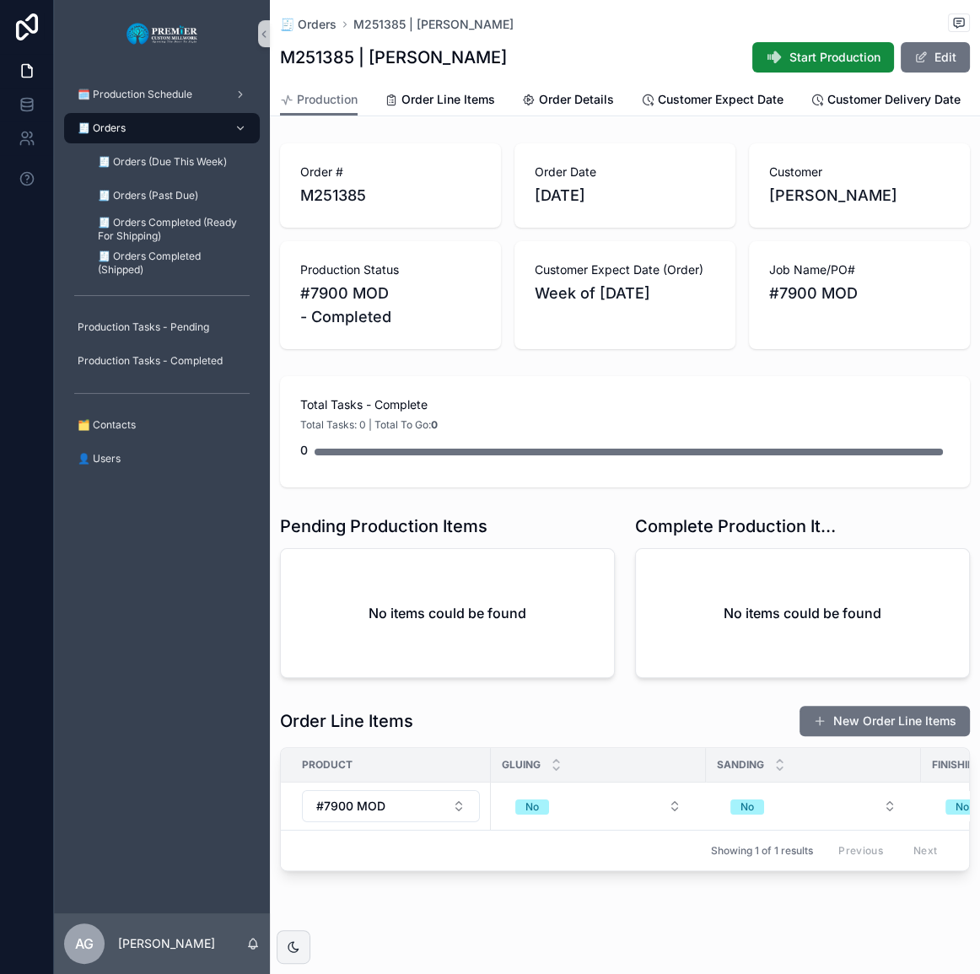
click at [837, 57] on span "Start Production" at bounding box center [834, 57] width 91 height 17
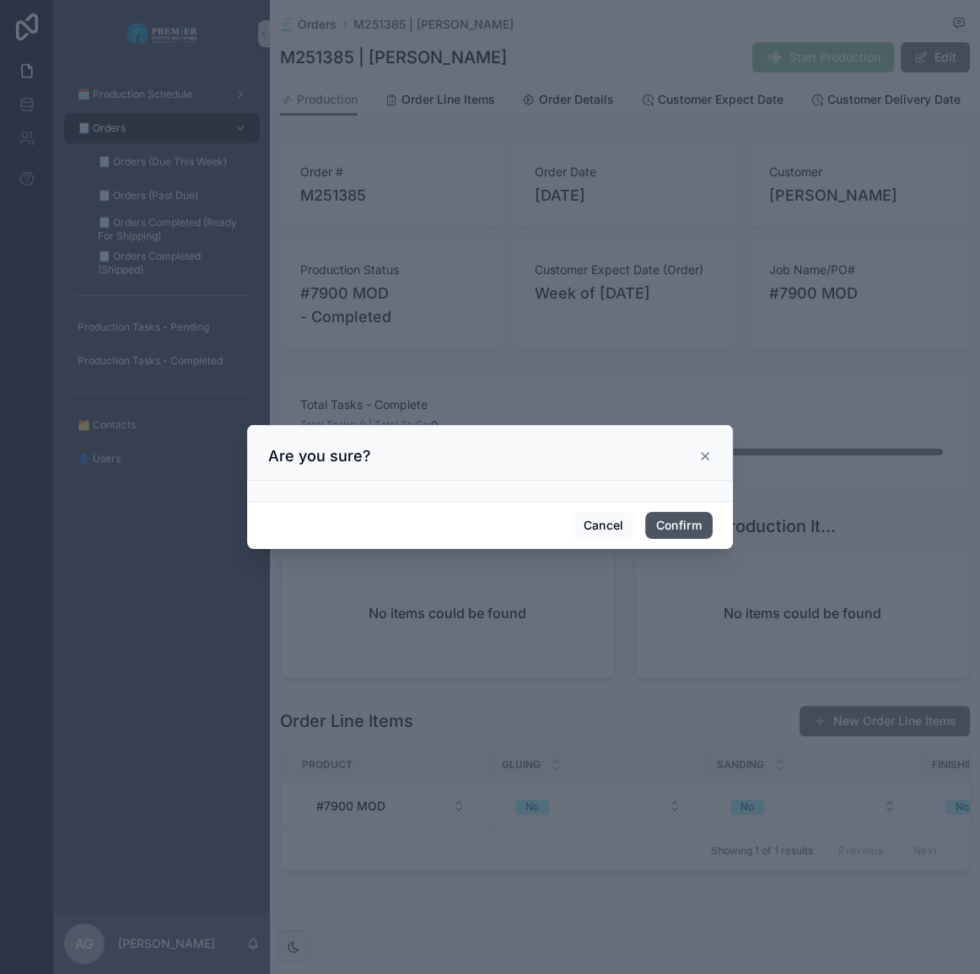
click at [672, 514] on button "Confirm" at bounding box center [678, 525] width 67 height 27
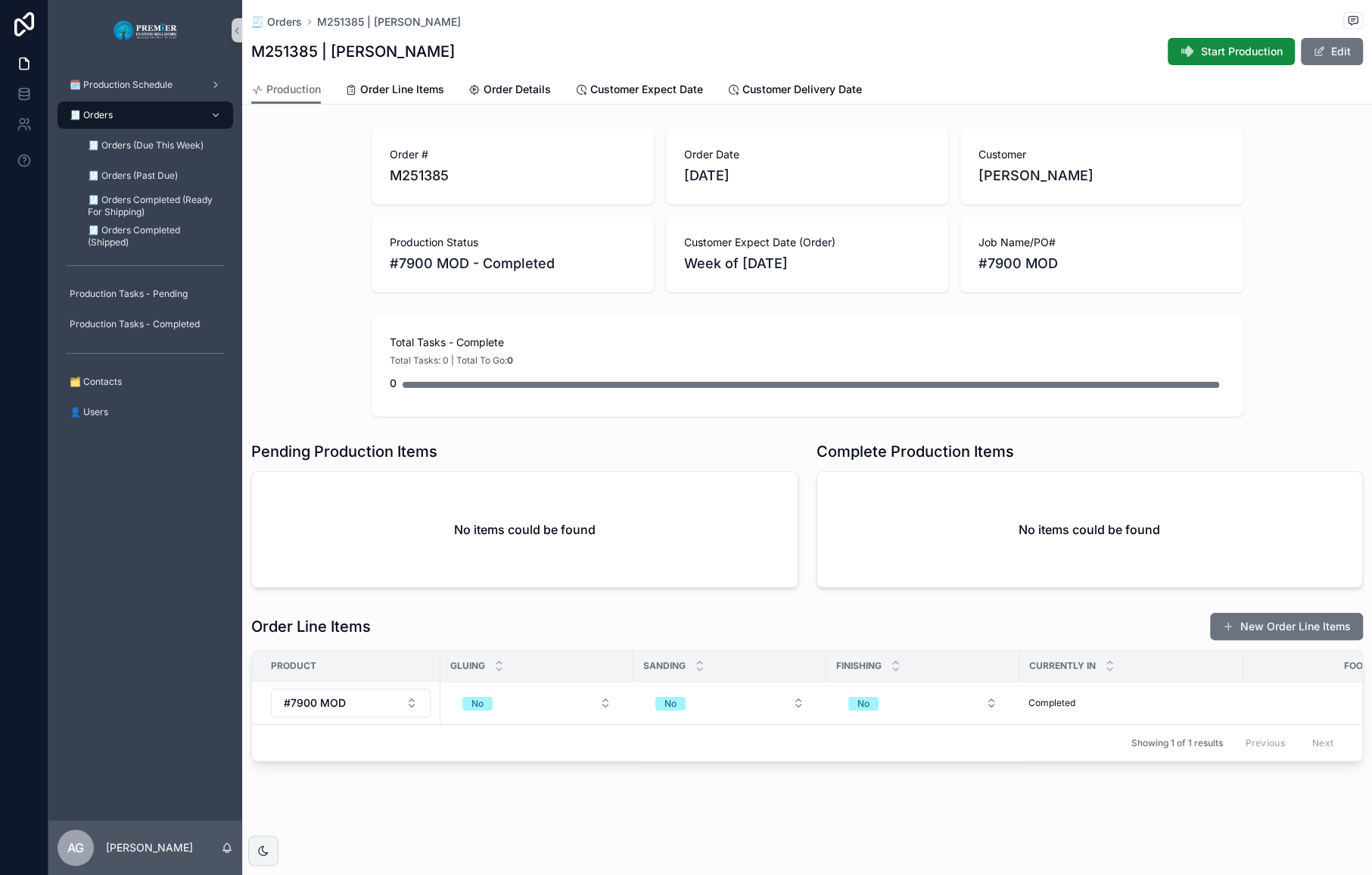
click at [879, 56] on button "Start Production" at bounding box center [1232, 51] width 128 height 27
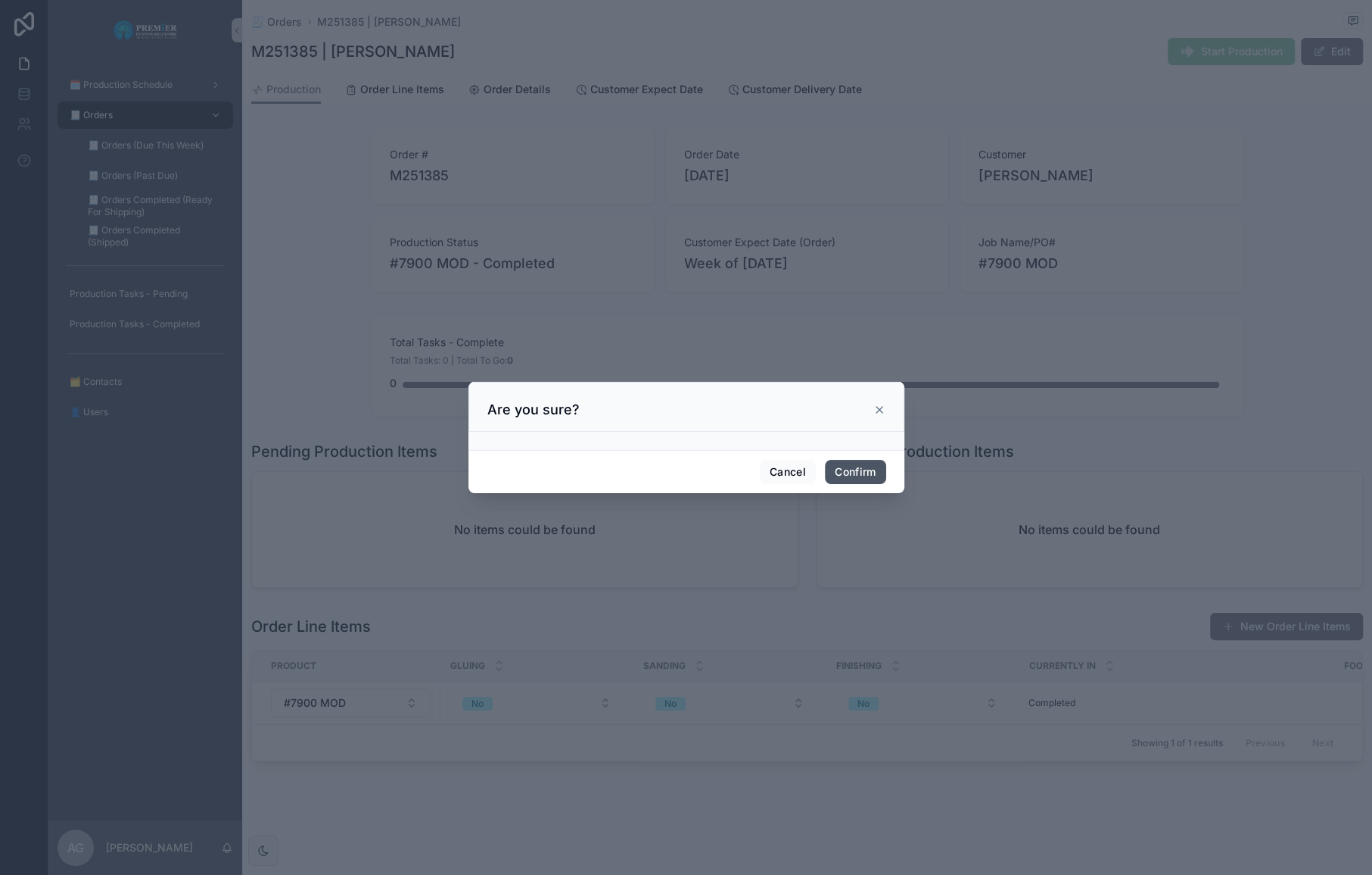
click at [853, 472] on button "Confirm" at bounding box center [855, 472] width 60 height 24
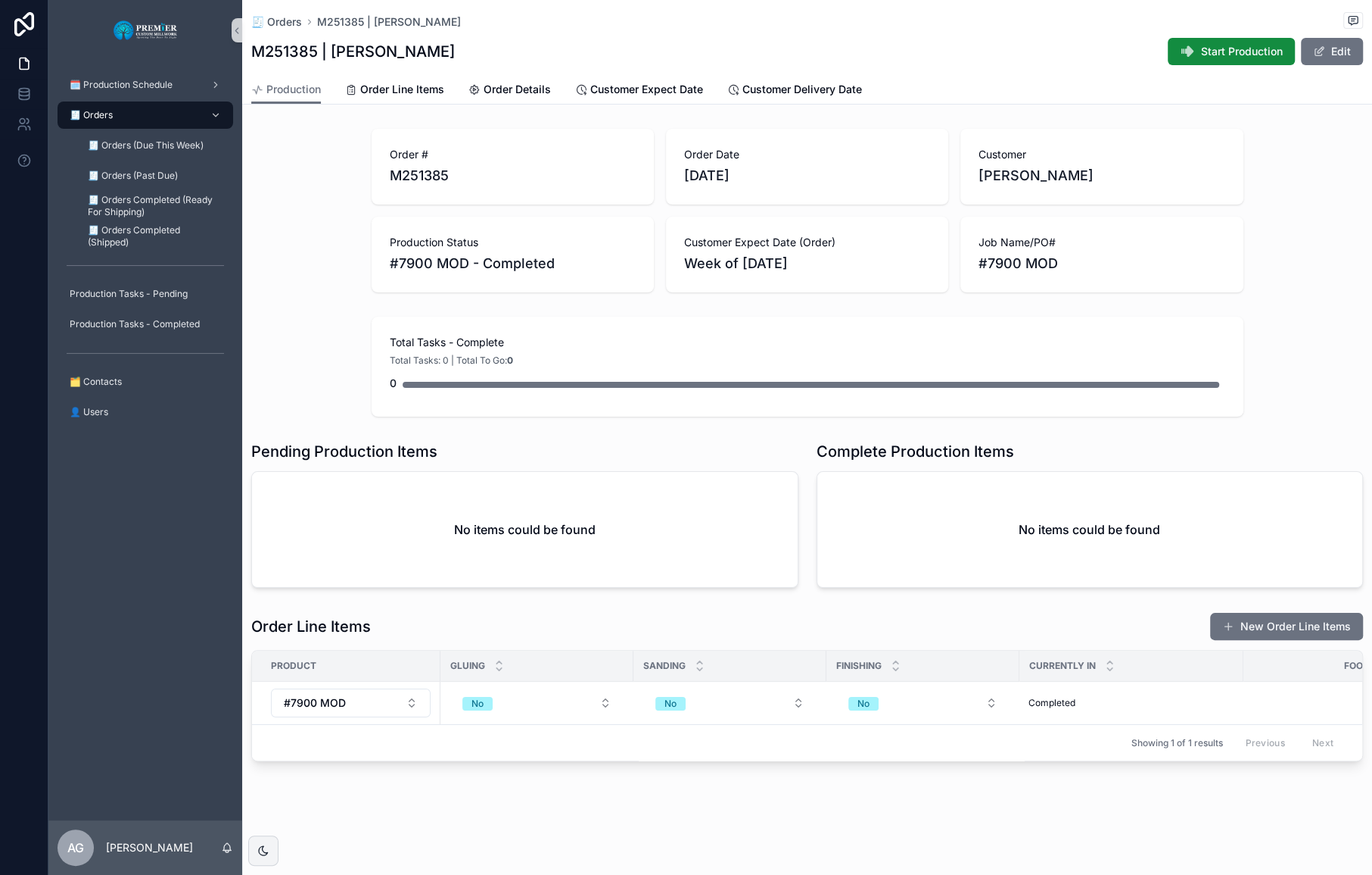
click at [1211, 60] on button "Start Production" at bounding box center [1232, 51] width 128 height 27
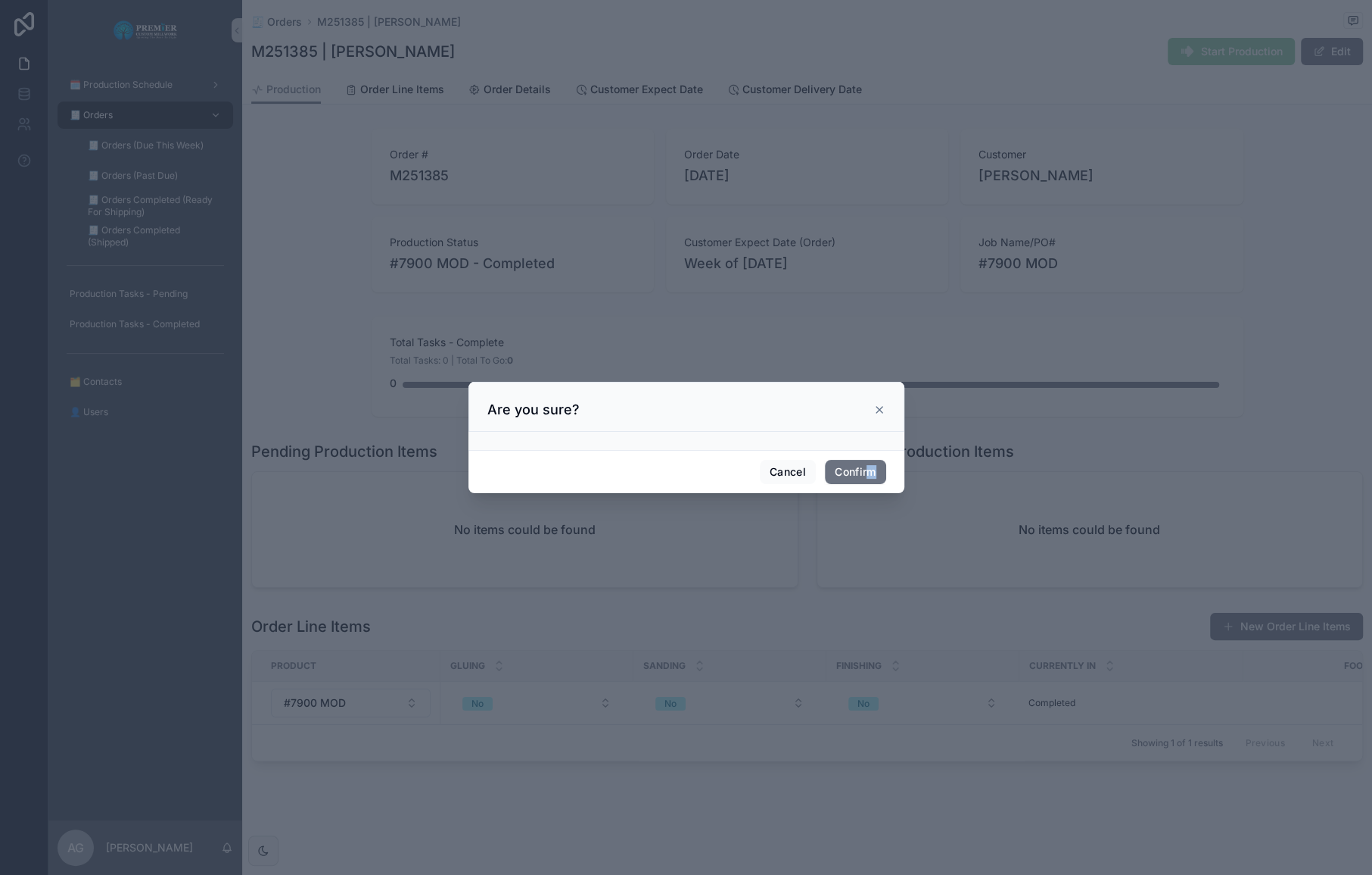
click at [870, 457] on div "Cancel Confirm" at bounding box center [687, 472] width 436 height 43
click at [870, 461] on button "Confirm" at bounding box center [855, 472] width 60 height 24
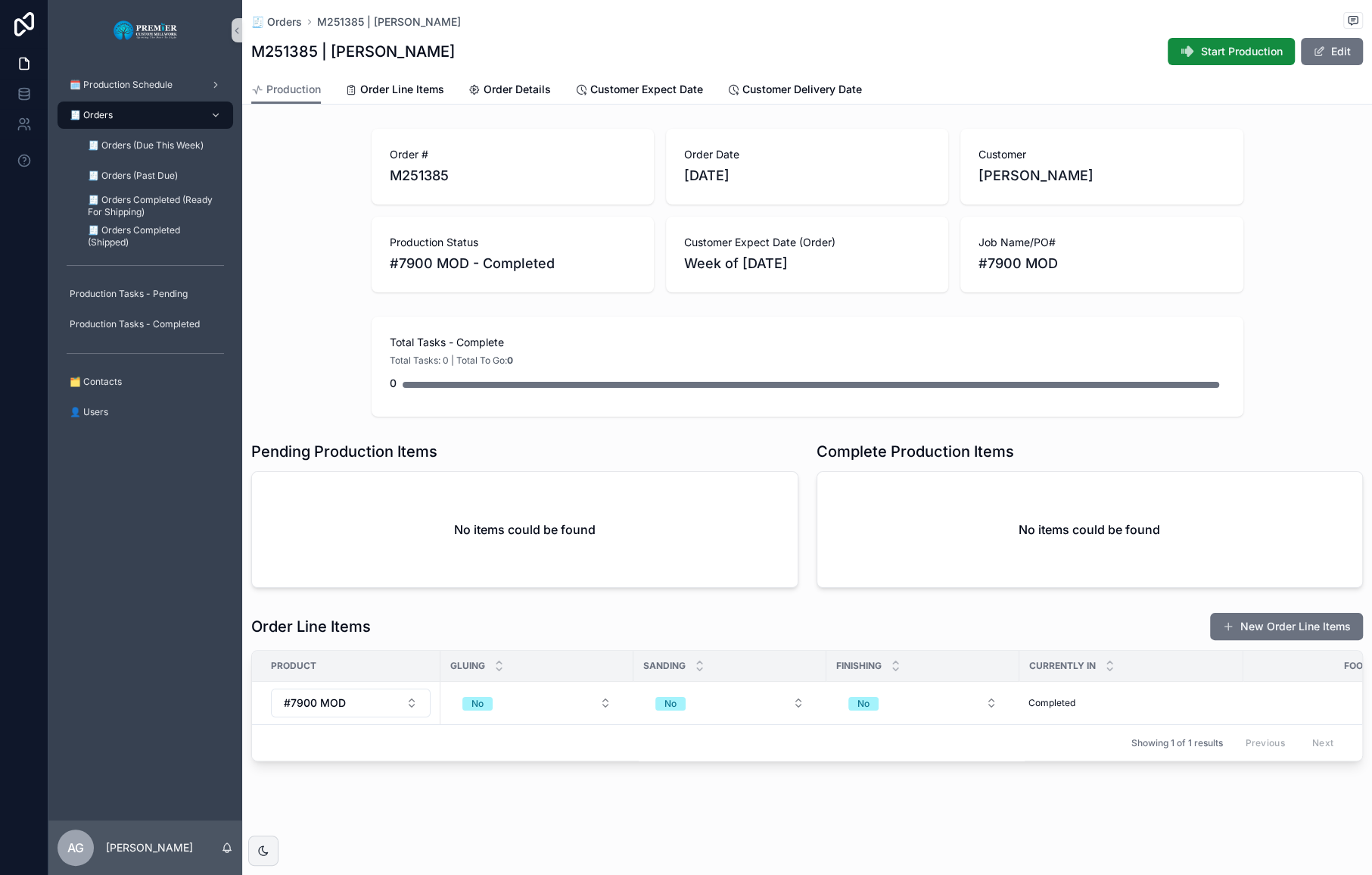
click at [159, 119] on div "🧾 Orders" at bounding box center [145, 115] width 157 height 24
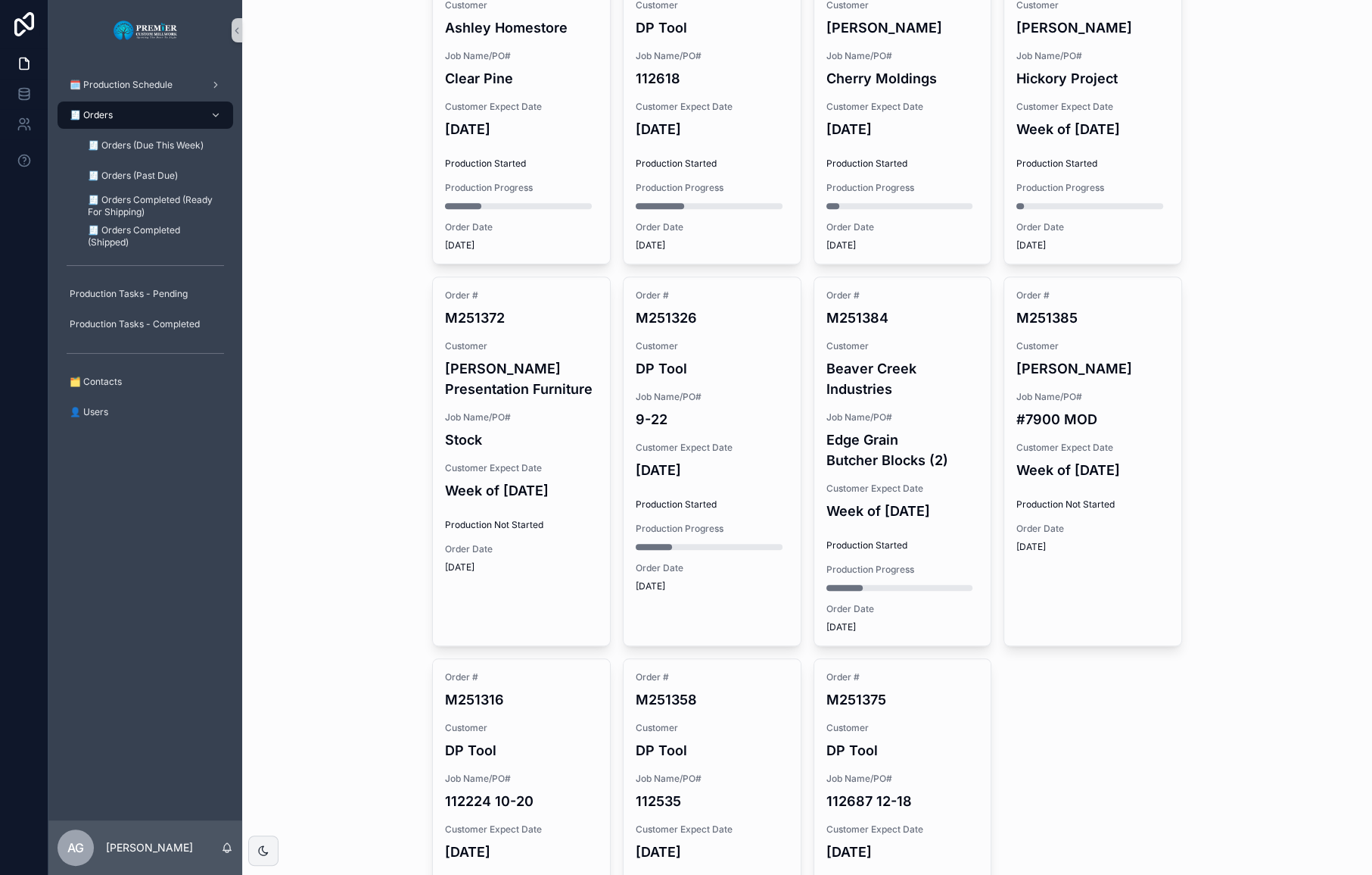
scroll to position [963, 0]
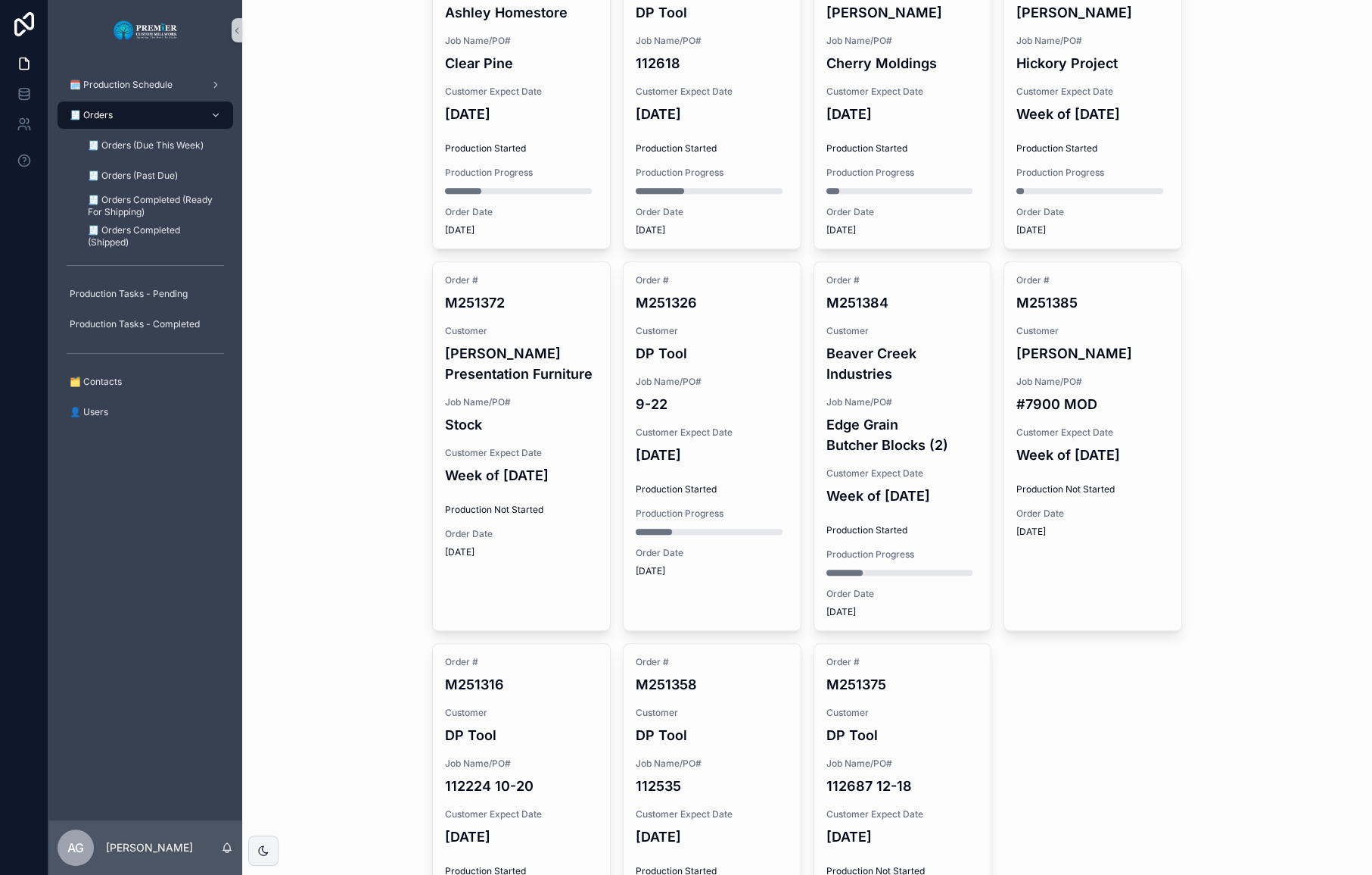
click at [875, 725] on h4 "DP Tool" at bounding box center [903, 735] width 153 height 21
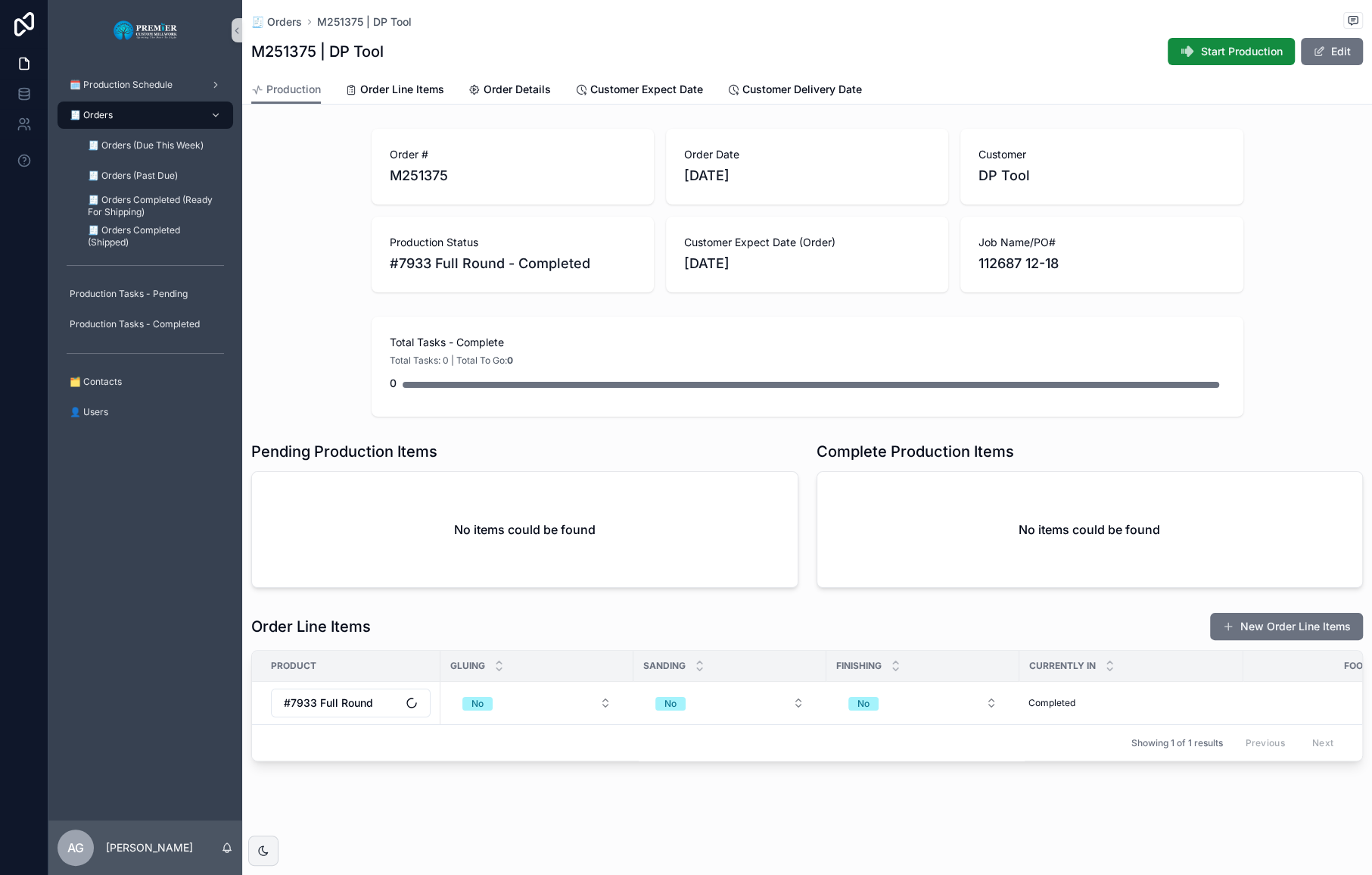
click at [1226, 58] on span "Start Production" at bounding box center [1242, 51] width 82 height 15
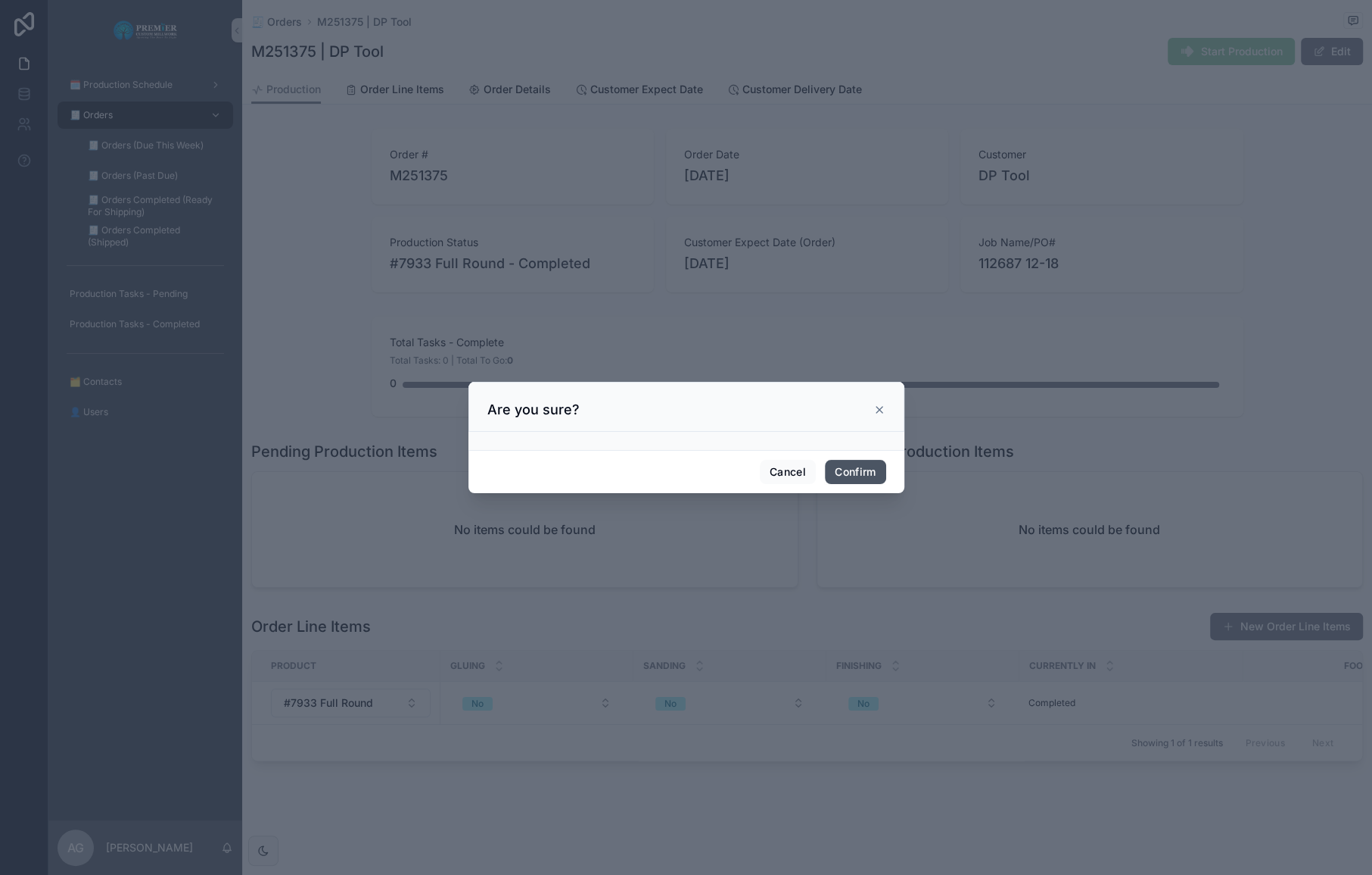
click at [860, 475] on button "Confirm" at bounding box center [855, 472] width 60 height 24
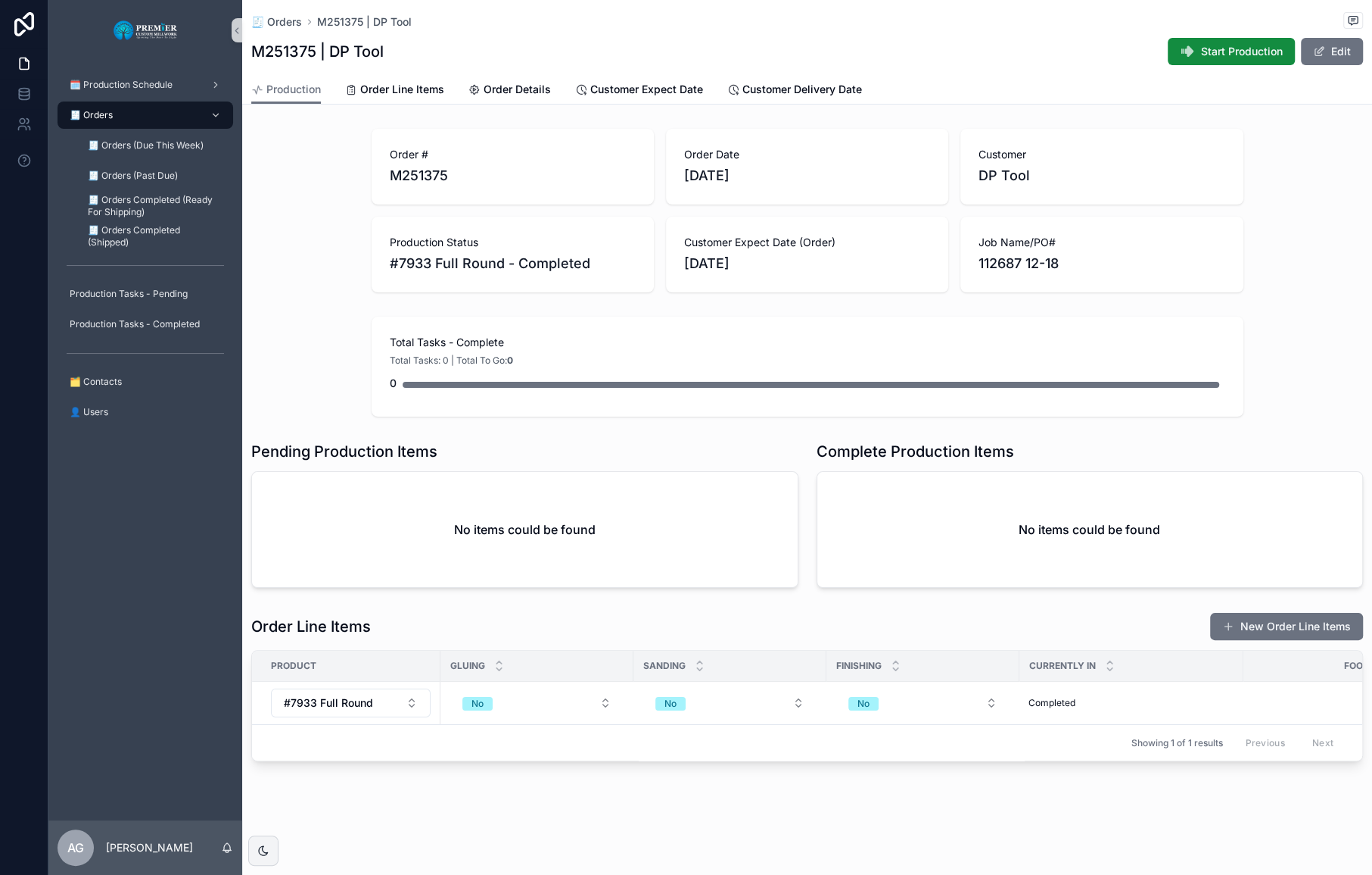
click at [156, 111] on div "🧾 Orders" at bounding box center [145, 115] width 157 height 24
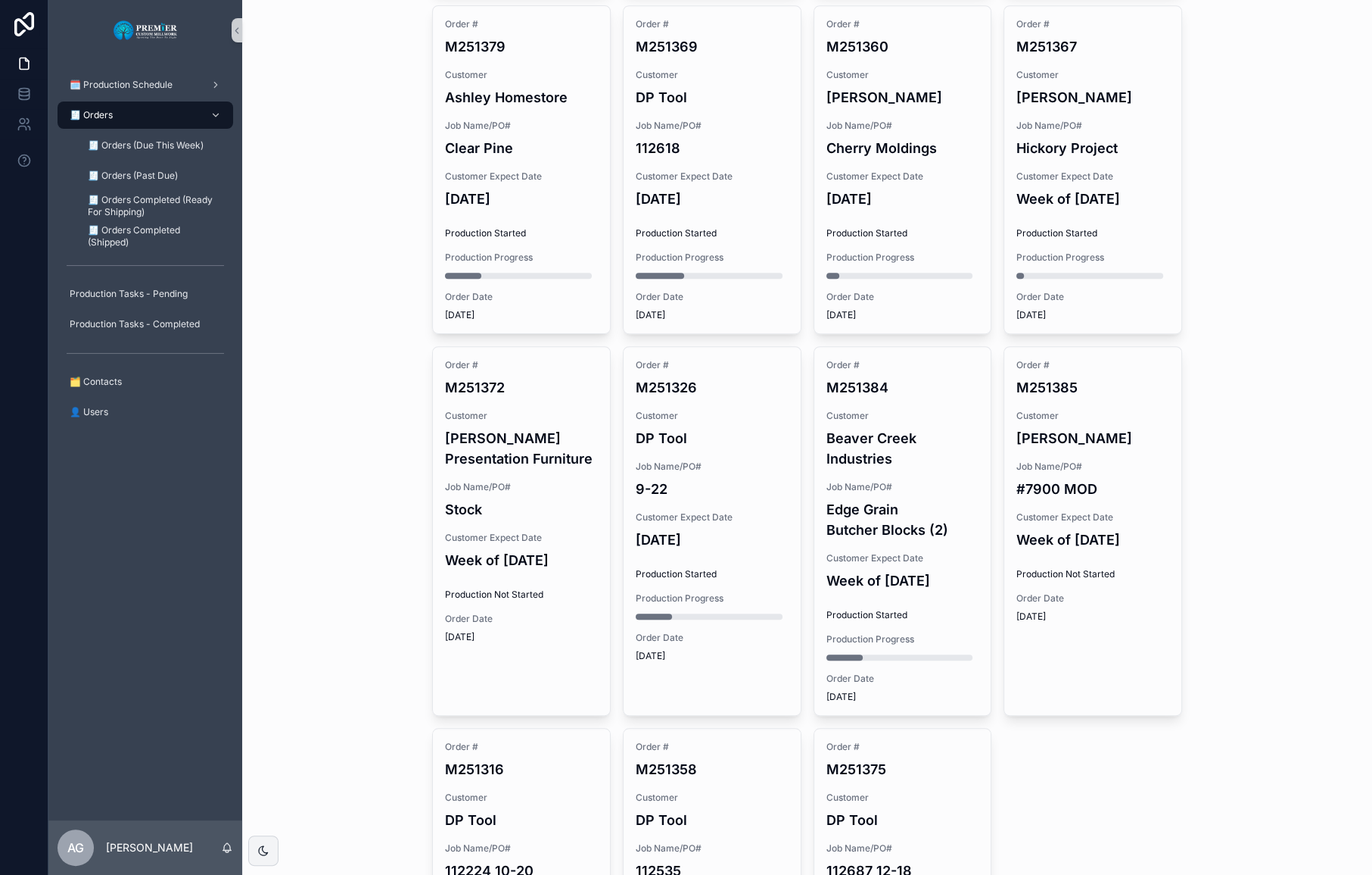
scroll to position [840, 0]
